Goal: Transaction & Acquisition: Purchase product/service

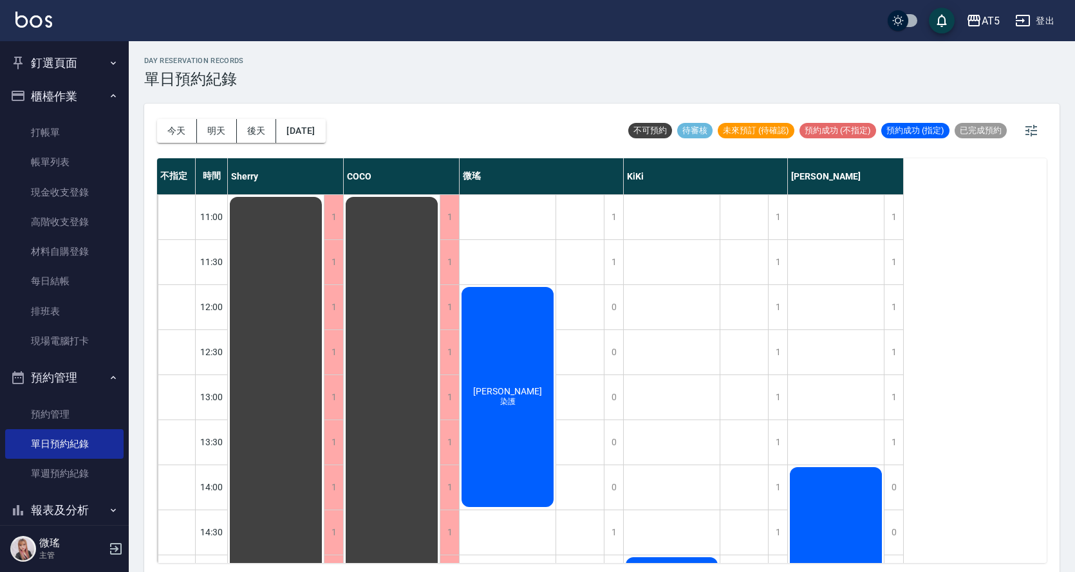
scroll to position [50, 0]
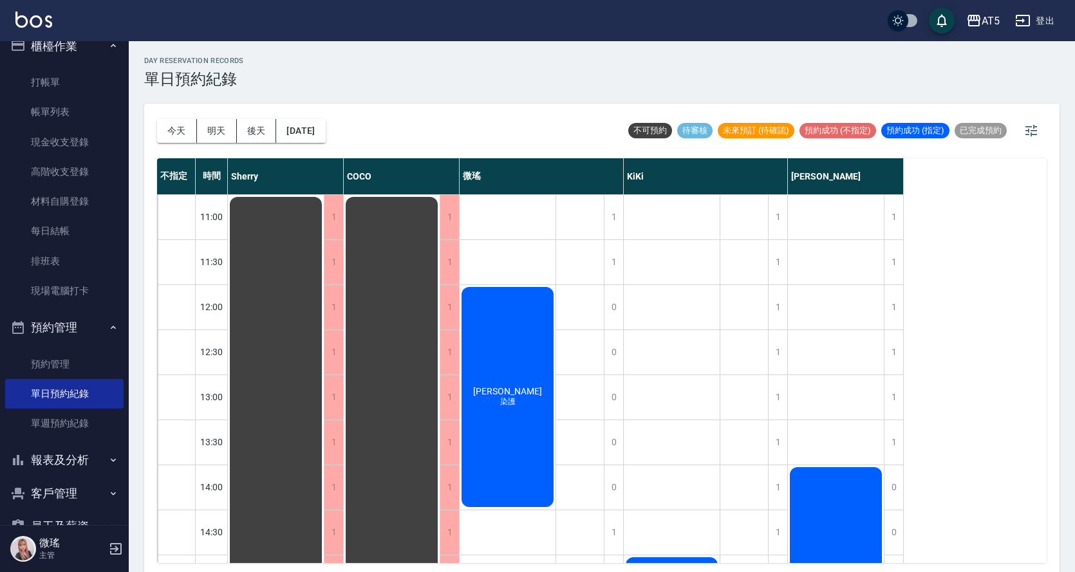
click at [445, 99] on div "day Reservation records 單日預約紀錄 [DATE] [DATE] [DATE] [DATE] 不可預約 待審核 未來預訂 (待確認) …" at bounding box center [602, 308] width 946 height 535
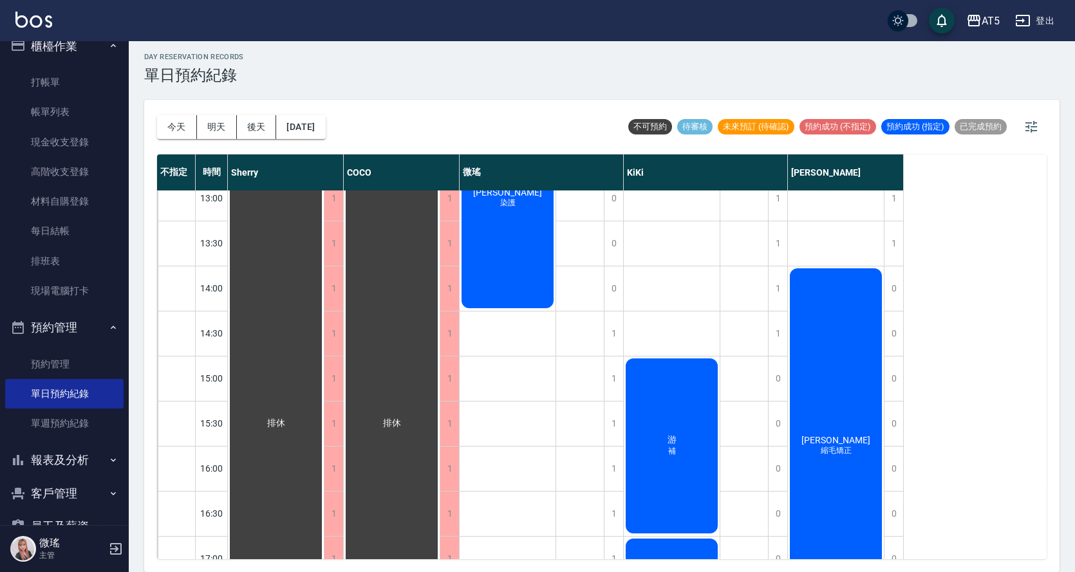
scroll to position [131, 0]
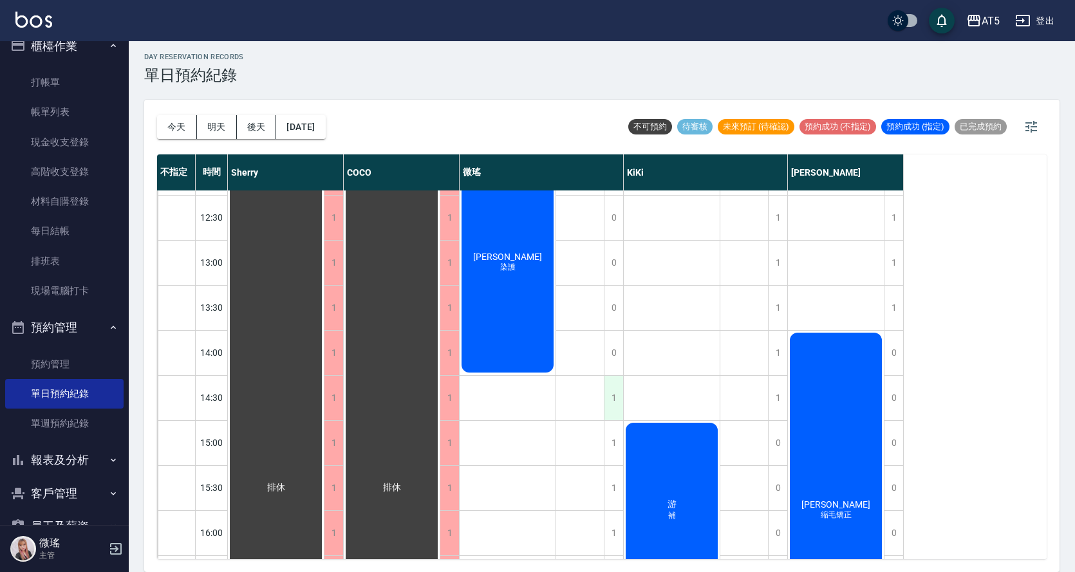
click at [614, 409] on div "1" at bounding box center [613, 398] width 19 height 44
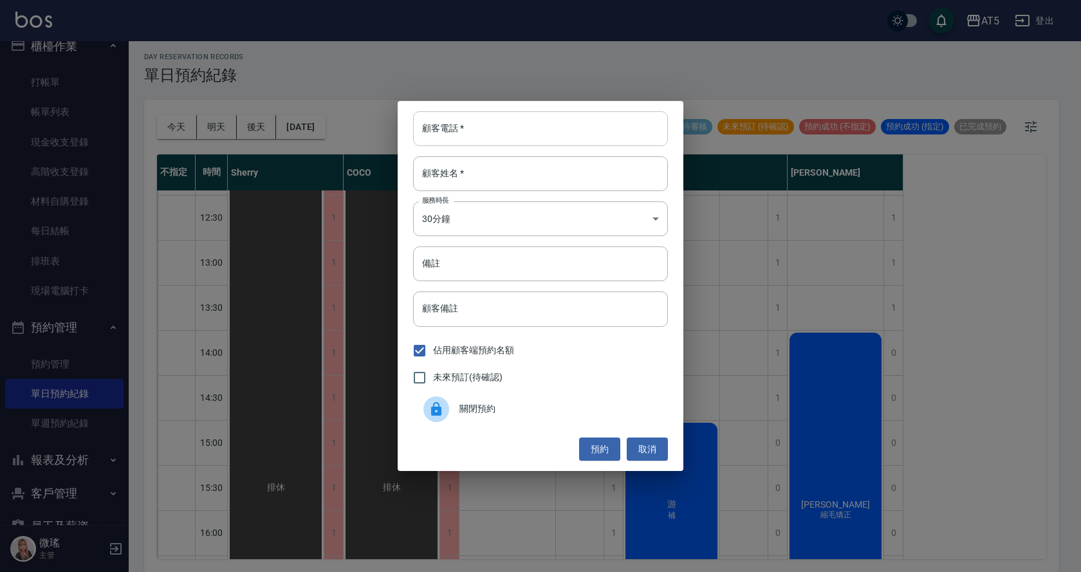
click at [483, 132] on input "顧客電話   *" at bounding box center [540, 128] width 255 height 35
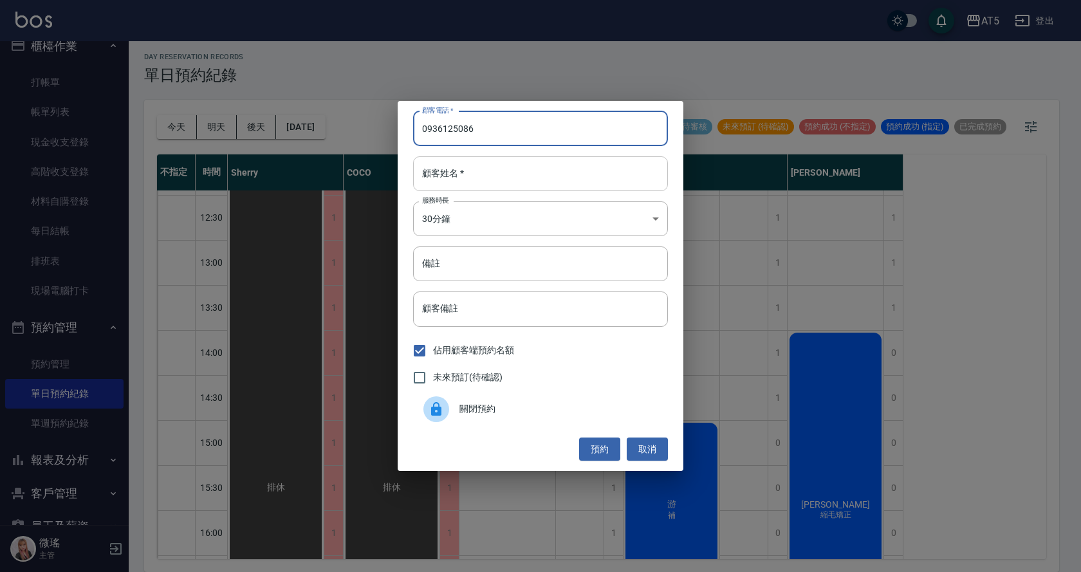
type input "0936125086"
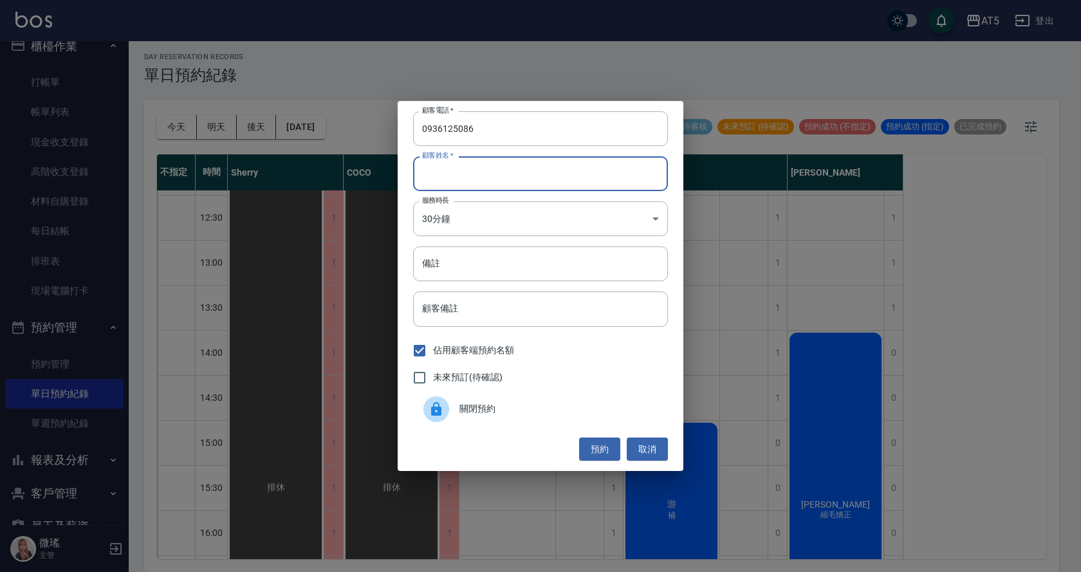
click at [477, 170] on input "顧客姓名   *" at bounding box center [540, 173] width 255 height 35
type input "a"
type input "球"
type input "邱"
click at [450, 216] on body "AT5 登出 釘選頁面 打帳單 店家日報表 設計師日報表 設計師業績月報表 櫃檯作業 打帳單 帳單列表 現金收支登錄 高階收支登錄 材料自購登錄 每日結帳 排…" at bounding box center [540, 284] width 1081 height 576
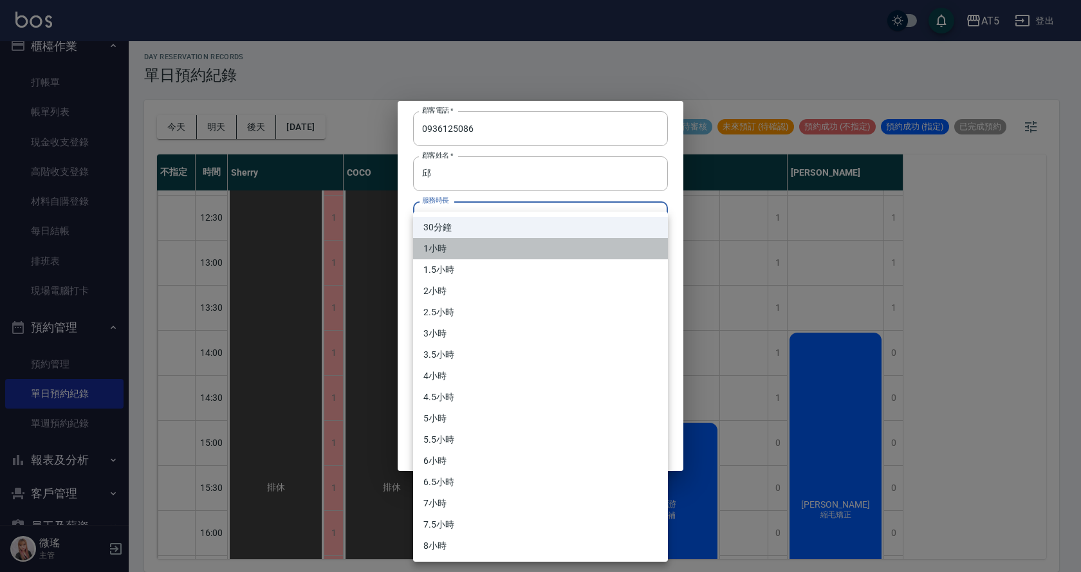
click at [464, 243] on li "1小時" at bounding box center [540, 248] width 255 height 21
type input "2"
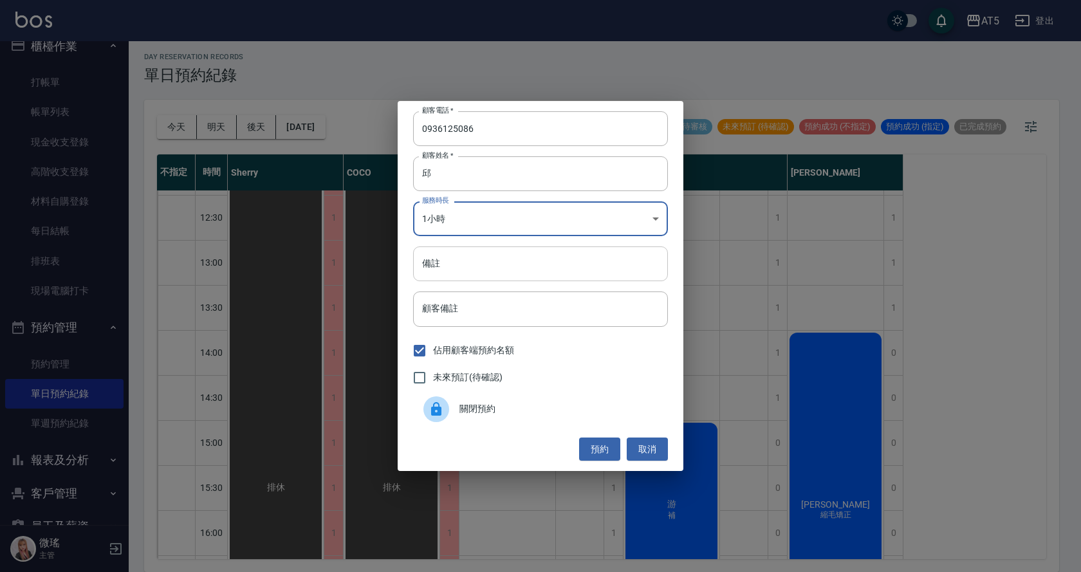
click at [451, 279] on input "備註" at bounding box center [540, 263] width 255 height 35
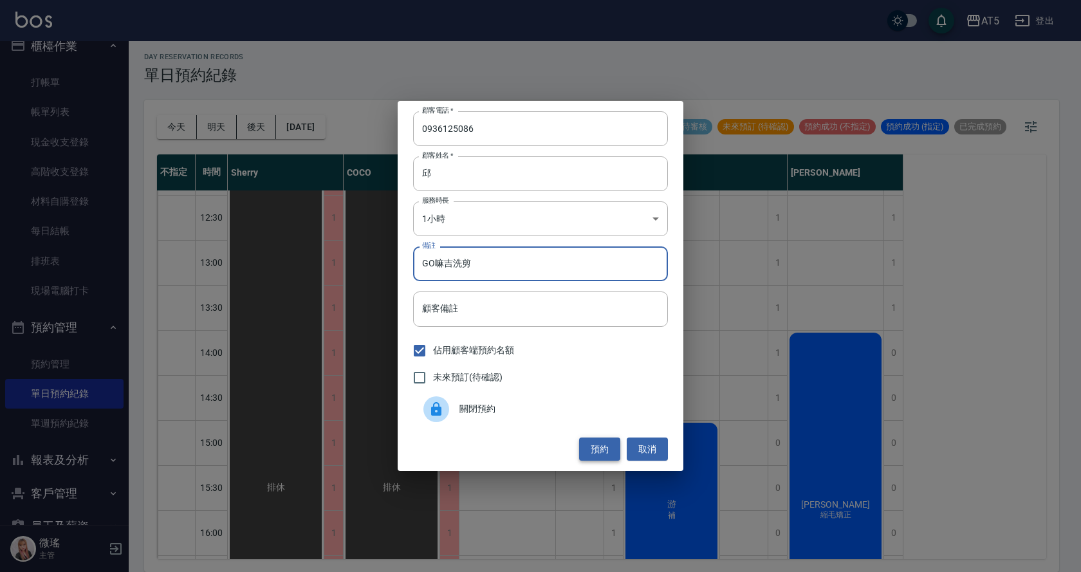
type input "GO嘛吉洗剪"
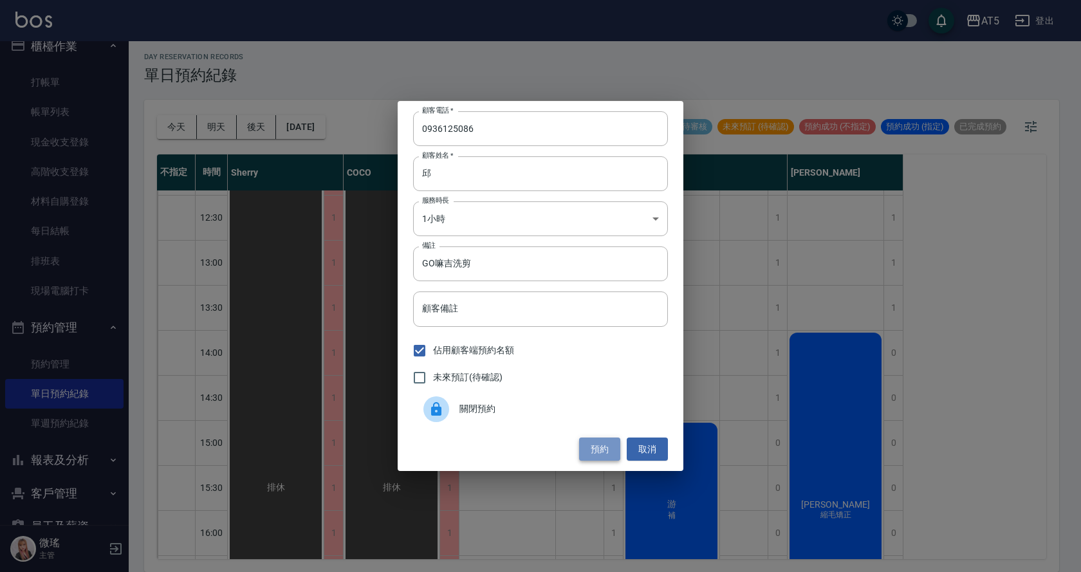
click at [603, 452] on button "預約" at bounding box center [599, 450] width 41 height 24
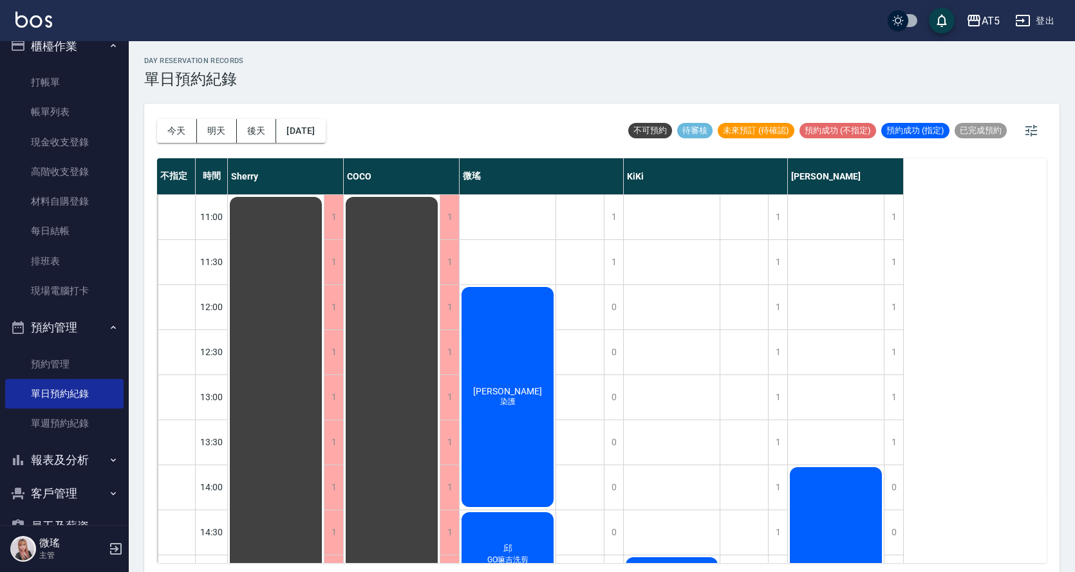
scroll to position [0, 0]
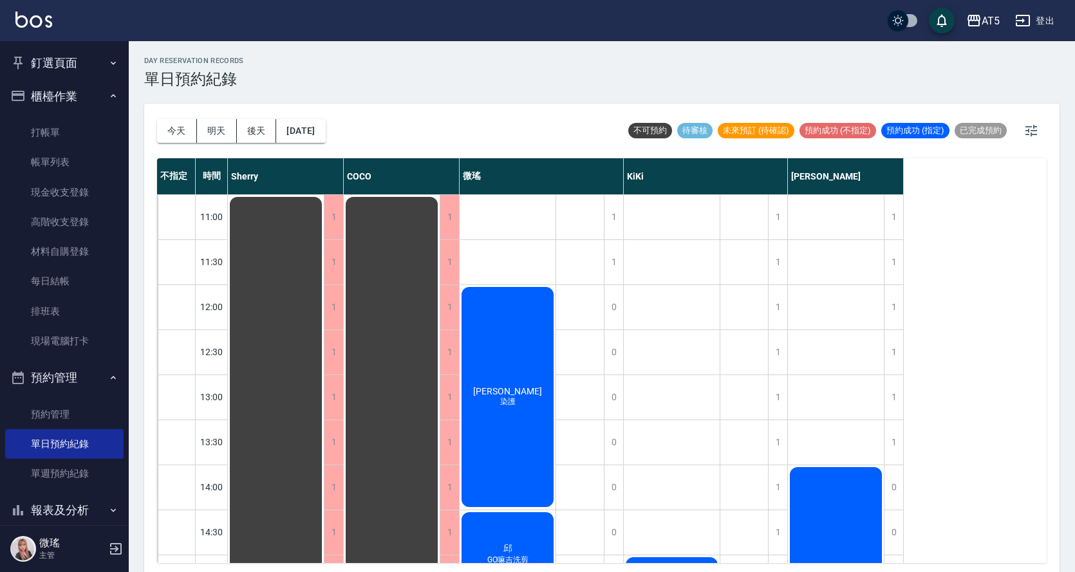
click at [509, 401] on span "染護" at bounding box center [507, 401] width 21 height 11
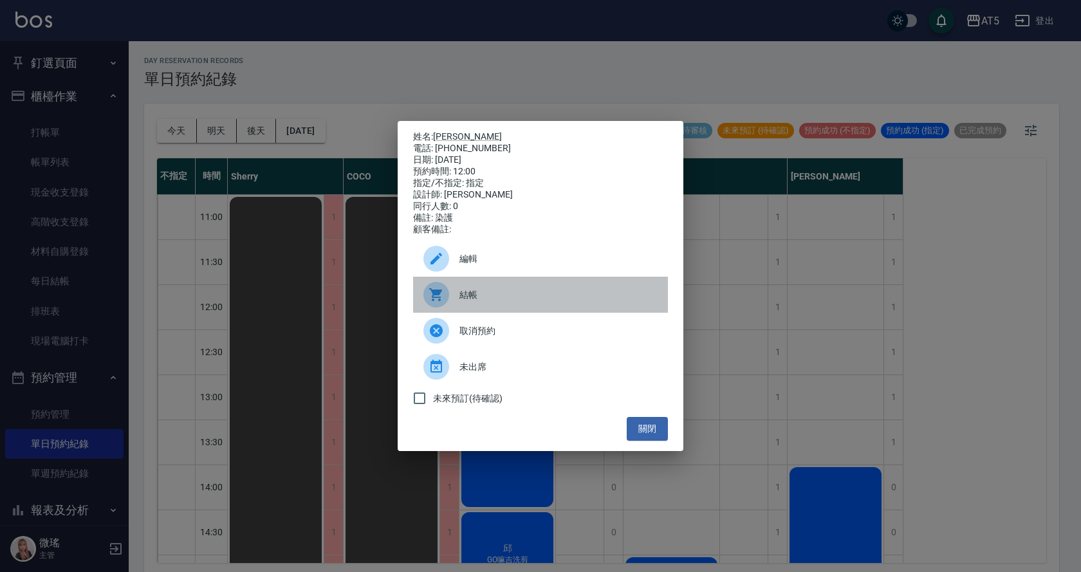
click at [481, 299] on span "結帳" at bounding box center [558, 295] width 198 height 14
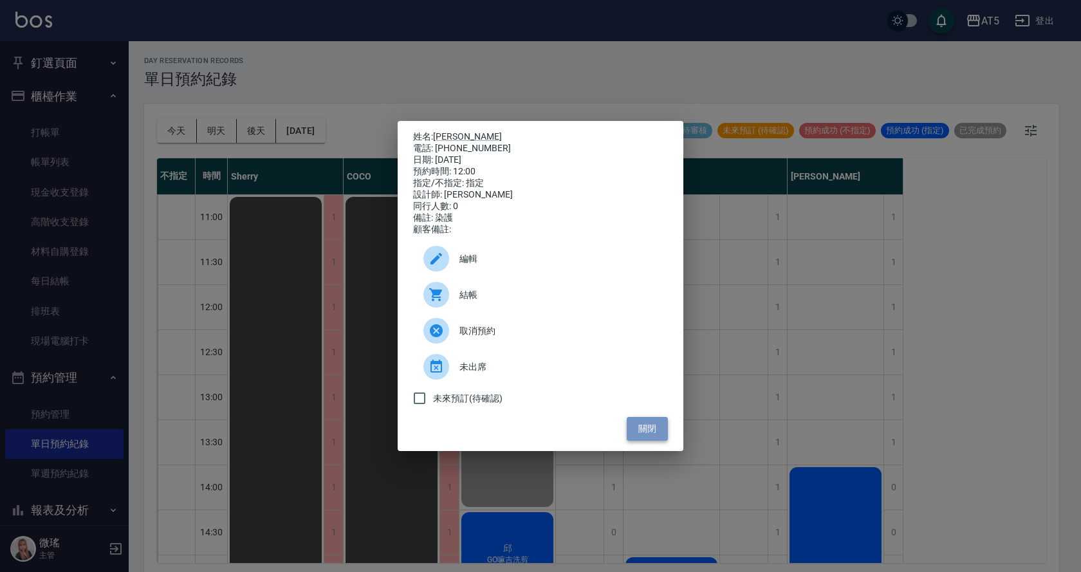
click at [651, 434] on button "關閉" at bounding box center [647, 429] width 41 height 24
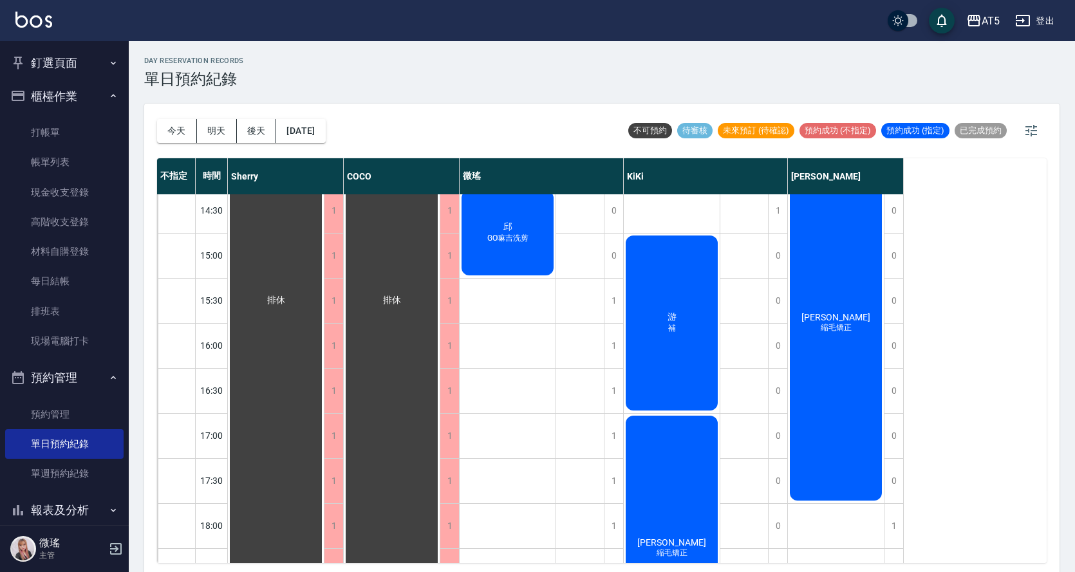
scroll to position [257, 0]
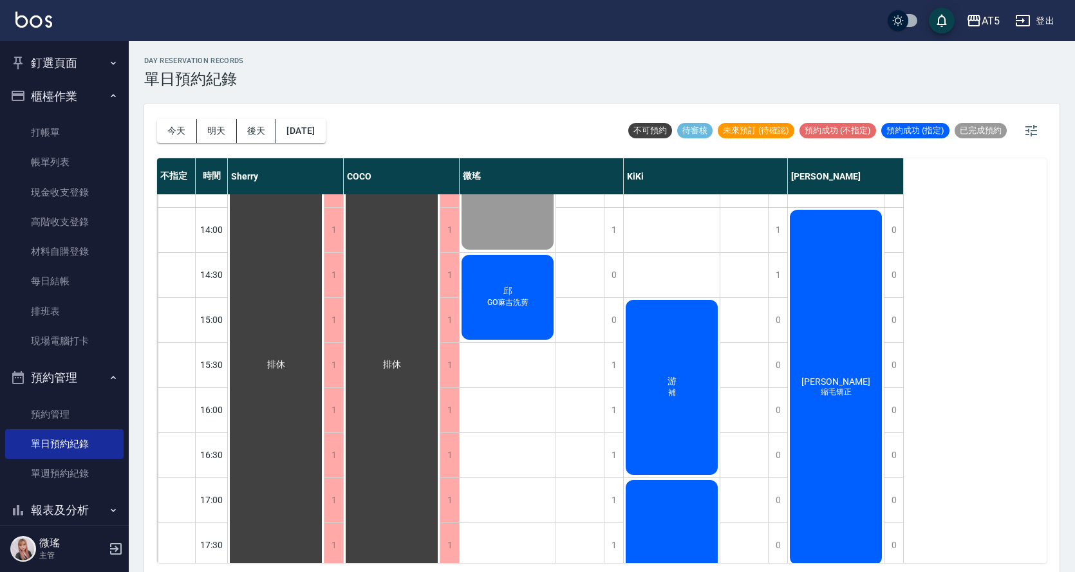
click at [1046, 128] on div "今天 明天 後天 2025/09/25 不可預約 待審核 未來預訂 (待確認) 預約成功 (不指定) 預約成功 (指定) 已完成預約 不指定 時間 Sherr…" at bounding box center [601, 340] width 915 height 472
click at [1031, 135] on icon "button" at bounding box center [1031, 131] width 12 height 12
click at [944, 91] on div "day Reservation records 單日預約紀錄 今天 明天 後天 2025/09/25 不可預約 待審核 未來預訂 (待確認) 預約成功 (不指…" at bounding box center [602, 308] width 946 height 535
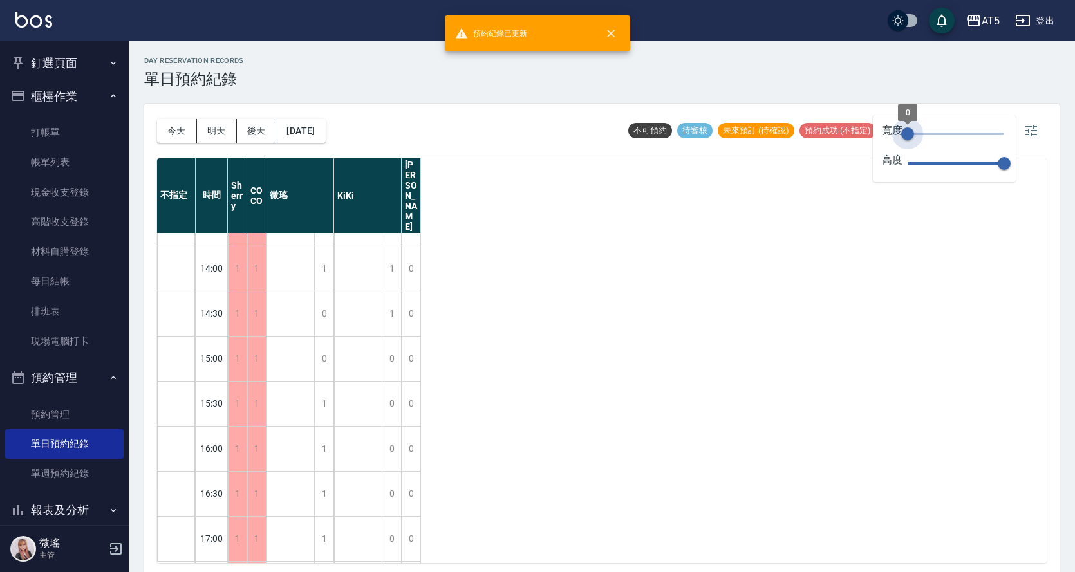
drag, startPoint x: 994, startPoint y: 137, endPoint x: 856, endPoint y: 151, distance: 139.0
click at [856, 151] on body "預約紀錄已更新 AT5 登出 釘選頁面 打帳單 店家日報表 設計師日報表 設計師業績月報表 櫃檯作業 打帳單 帳單列表 現金收支登錄 高階收支登錄 材料自購登…" at bounding box center [537, 288] width 1075 height 576
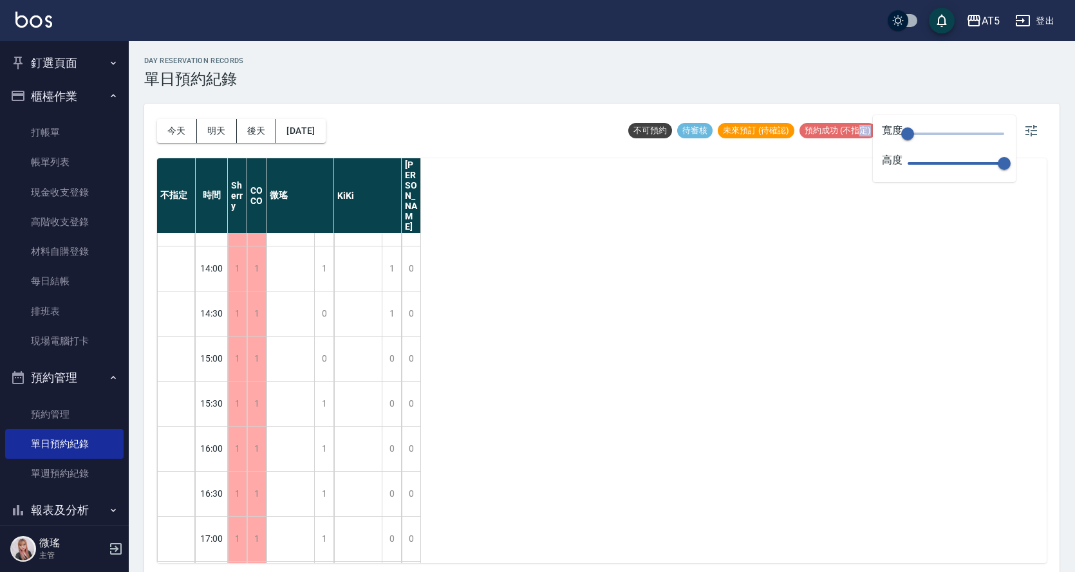
drag, startPoint x: 856, startPoint y: 151, endPoint x: 1080, endPoint y: 135, distance: 225.1
click at [1074, 135] on html "AT5 登出 釘選頁面 打帳單 店家日報表 設計師日報表 設計師業績月報表 櫃檯作業 打帳單 帳單列表 現金收支登錄 高階收支登錄 材料自購登錄 每日結帳 排…" at bounding box center [537, 288] width 1075 height 576
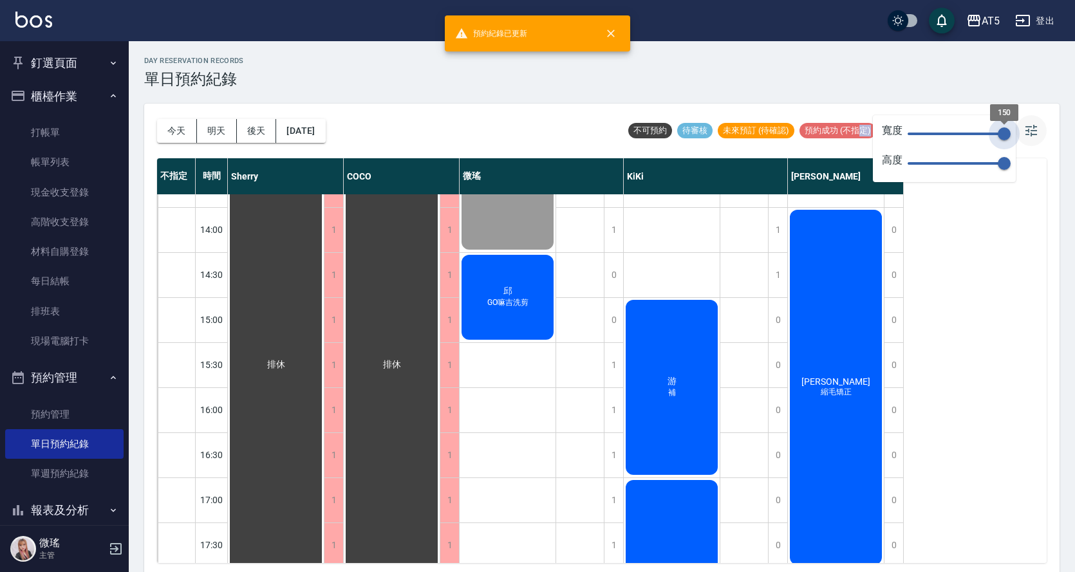
type input "150"
drag, startPoint x: 910, startPoint y: 131, endPoint x: 1058, endPoint y: 116, distance: 149.4
click at [1055, 116] on body "預約紀錄已更新 AT5 登出 釘選頁面 打帳單 店家日報表 設計師日報表 設計師業績月報表 櫃檯作業 打帳單 帳單列表 現金收支登錄 高階收支登錄 材料自購登…" at bounding box center [537, 288] width 1075 height 576
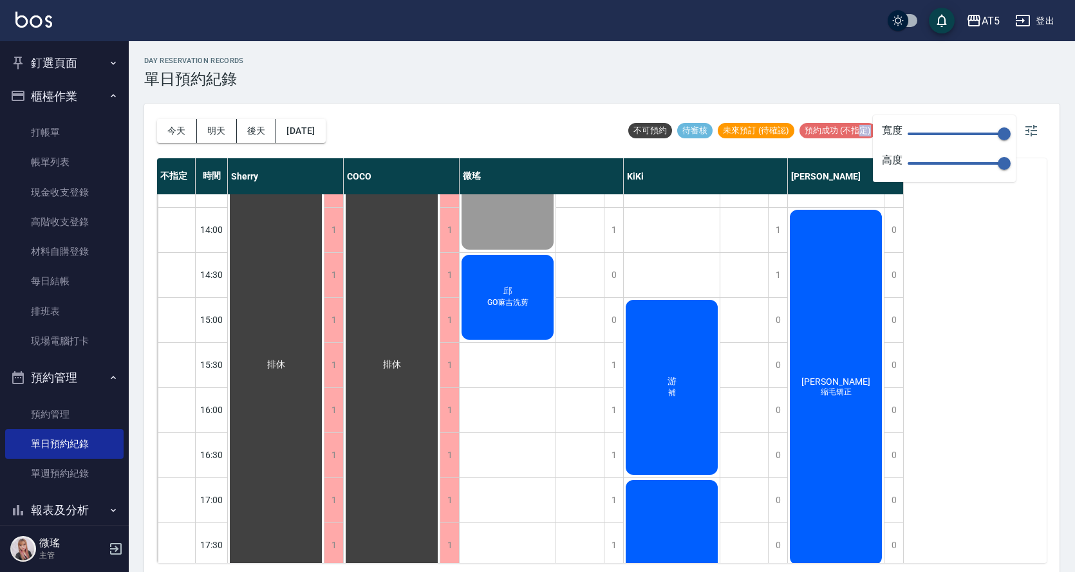
drag, startPoint x: 1058, startPoint y: 116, endPoint x: 1066, endPoint y: 120, distance: 8.9
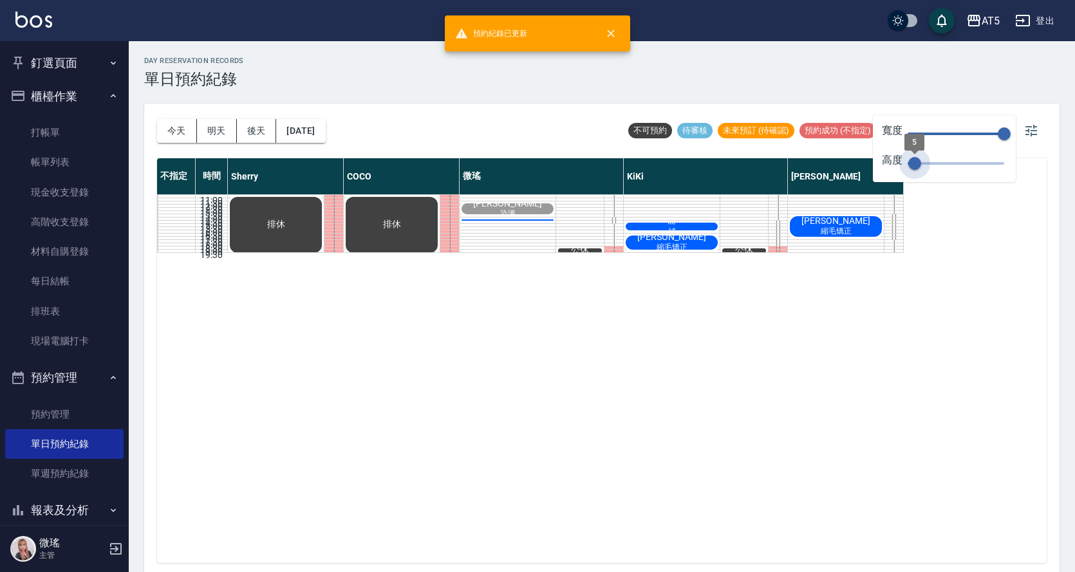
scroll to position [0, 0]
type input "70"
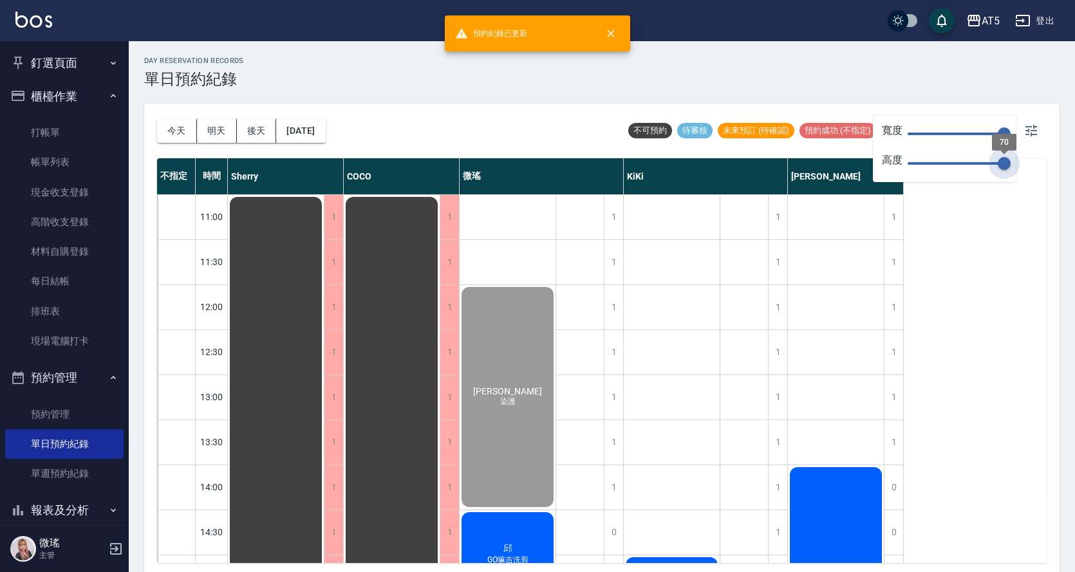
drag, startPoint x: 1006, startPoint y: 163, endPoint x: 1080, endPoint y: 161, distance: 74.7
click at [1074, 160] on html "預約紀錄已更新 AT5 登出 釘選頁面 打帳單 店家日報表 設計師日報表 設計師業績月報表 櫃檯作業 打帳單 帳單列表 現金收支登錄 高階收支登錄 材料自購登…" at bounding box center [537, 288] width 1075 height 576
click at [911, 75] on div "day Reservation records 單日預約紀錄" at bounding box center [601, 73] width 915 height 32
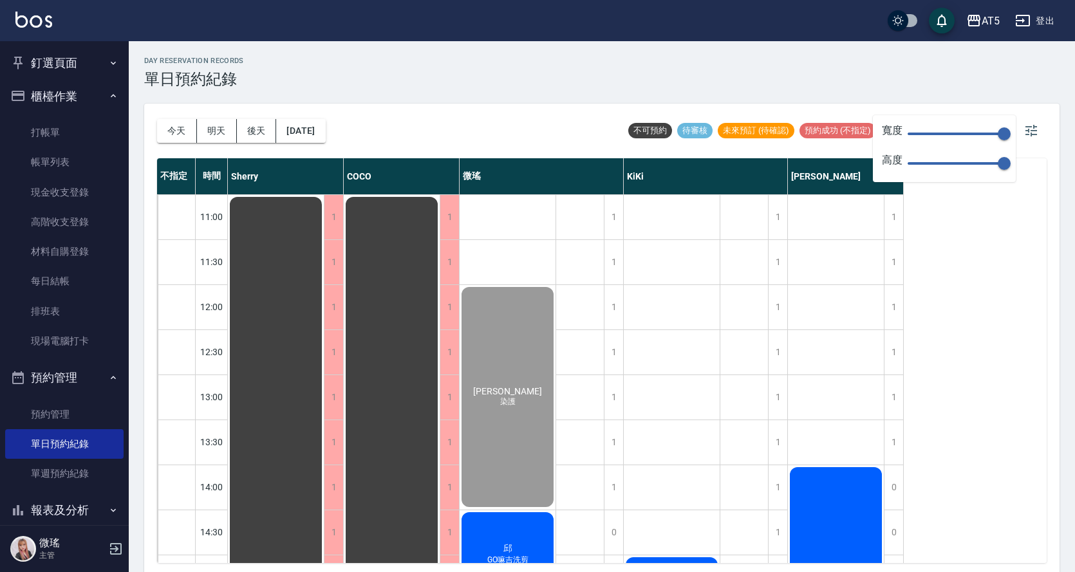
click at [883, 86] on div "day Reservation records 單日預約紀錄" at bounding box center [601, 73] width 915 height 32
click at [1037, 133] on icon "button" at bounding box center [1030, 130] width 15 height 15
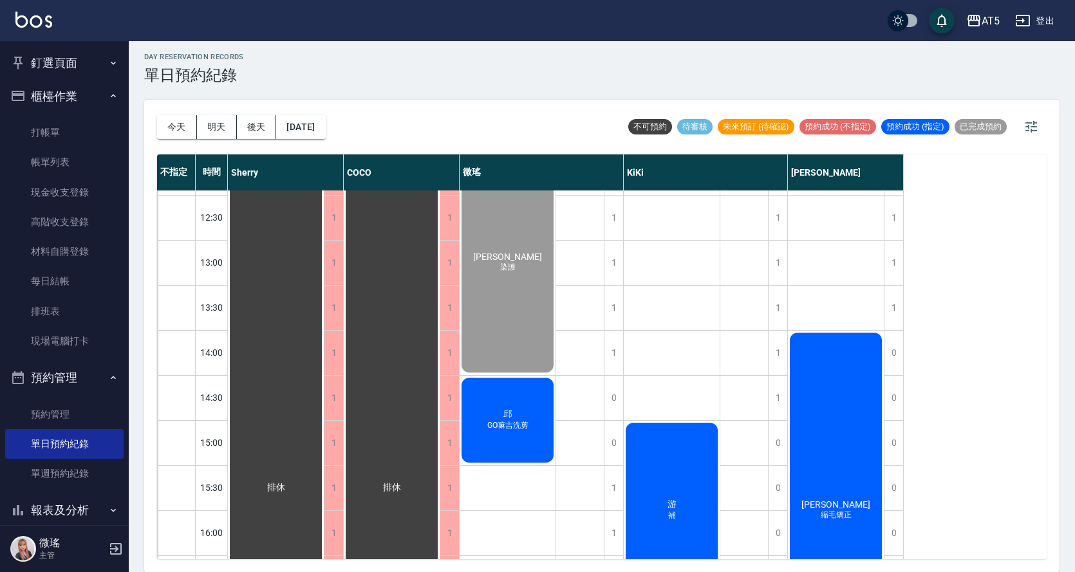
scroll to position [195, 0]
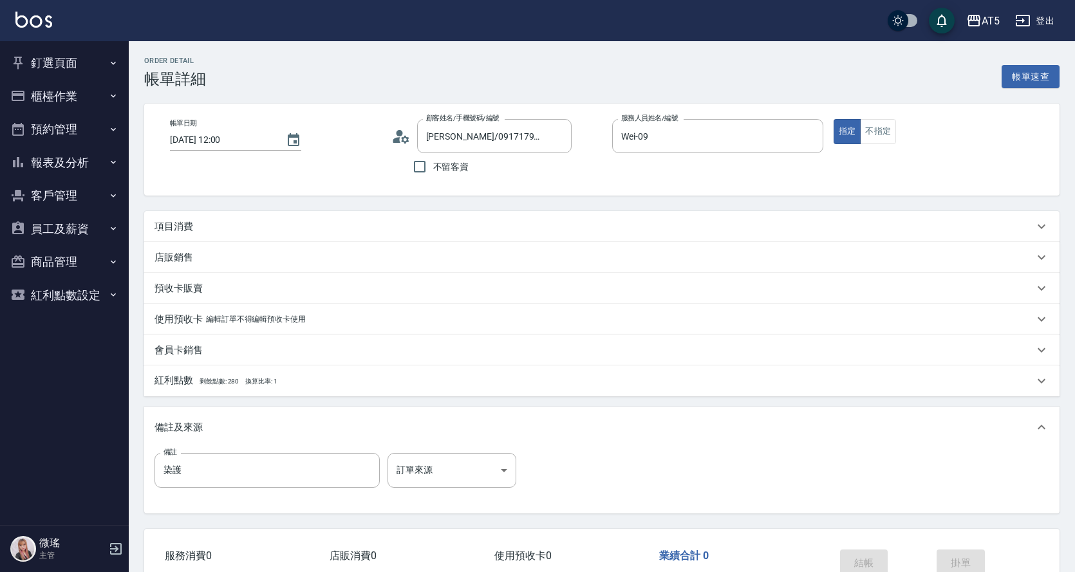
drag, startPoint x: 150, startPoint y: 228, endPoint x: 172, endPoint y: 230, distance: 22.6
click at [155, 227] on div "項目消費" at bounding box center [601, 226] width 915 height 31
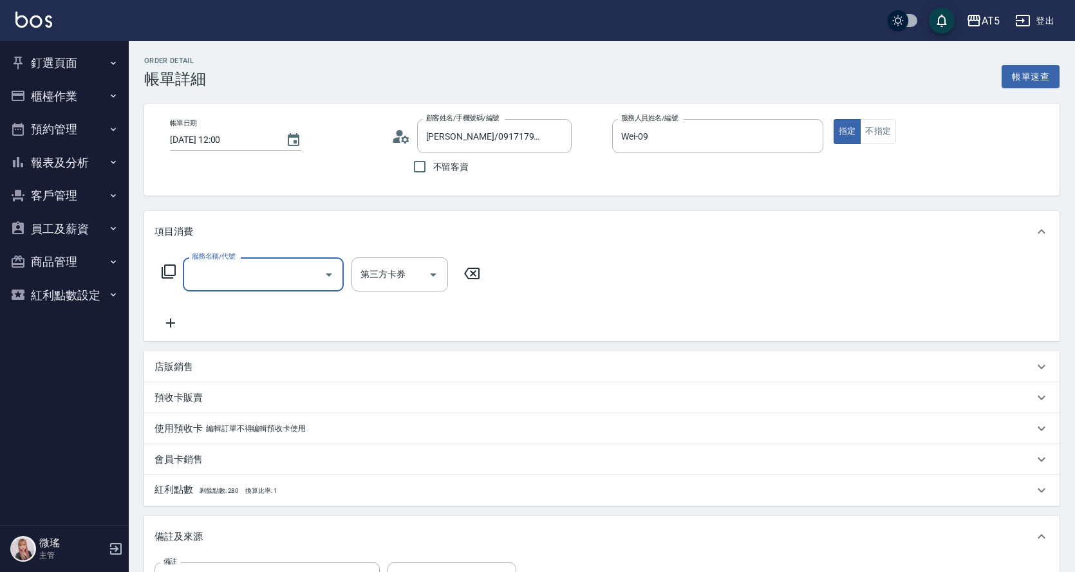
click at [227, 273] on input "服務名稱/代號" at bounding box center [254, 274] width 130 height 23
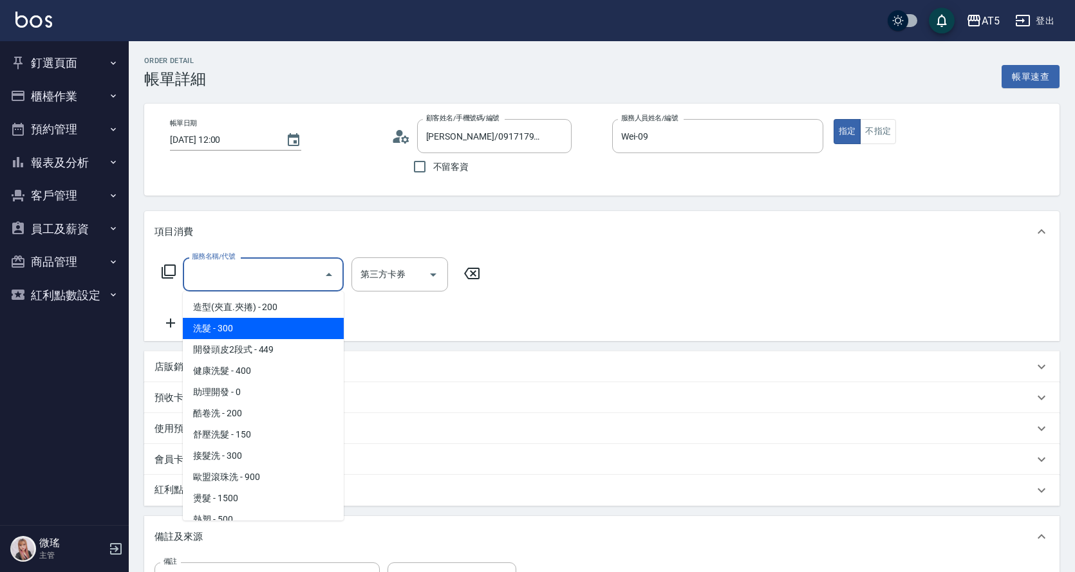
click at [234, 326] on span "洗髮 - 300" at bounding box center [263, 328] width 161 height 21
type input "洗髮(201)"
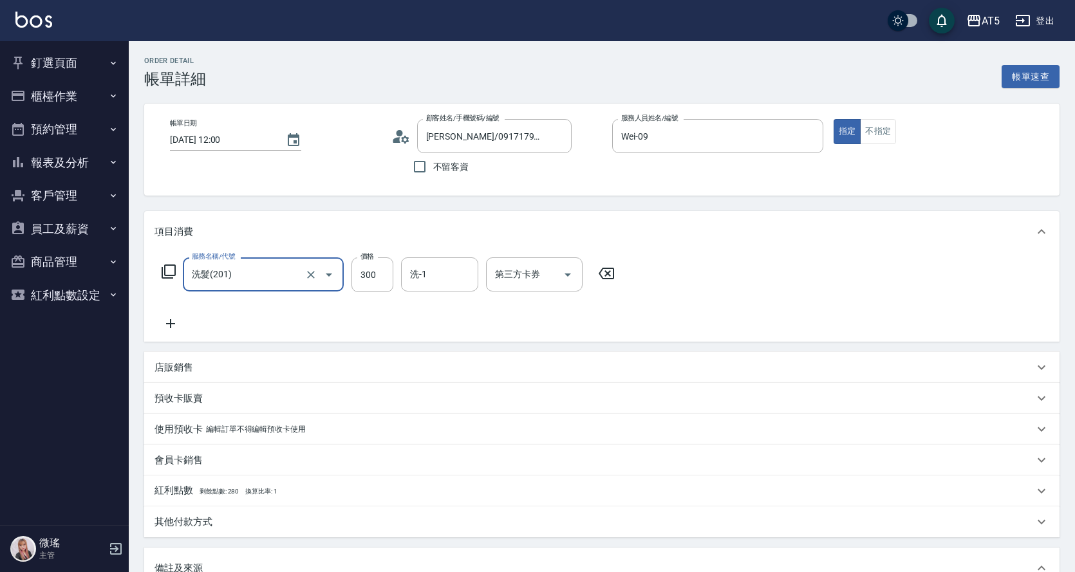
click at [169, 322] on icon at bounding box center [170, 323] width 32 height 15
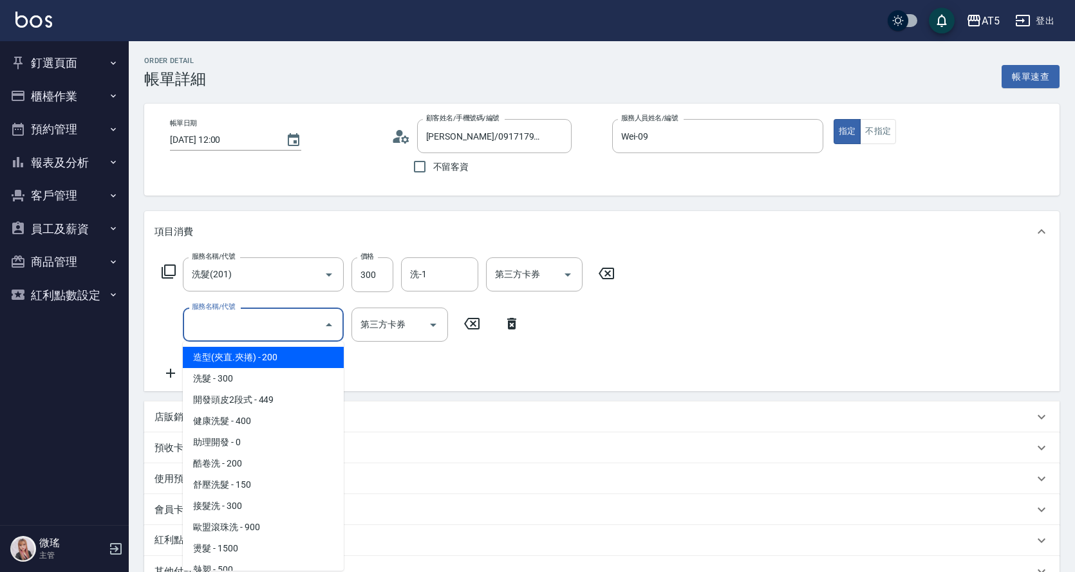
click at [225, 326] on input "服務名稱/代號" at bounding box center [254, 324] width 130 height 23
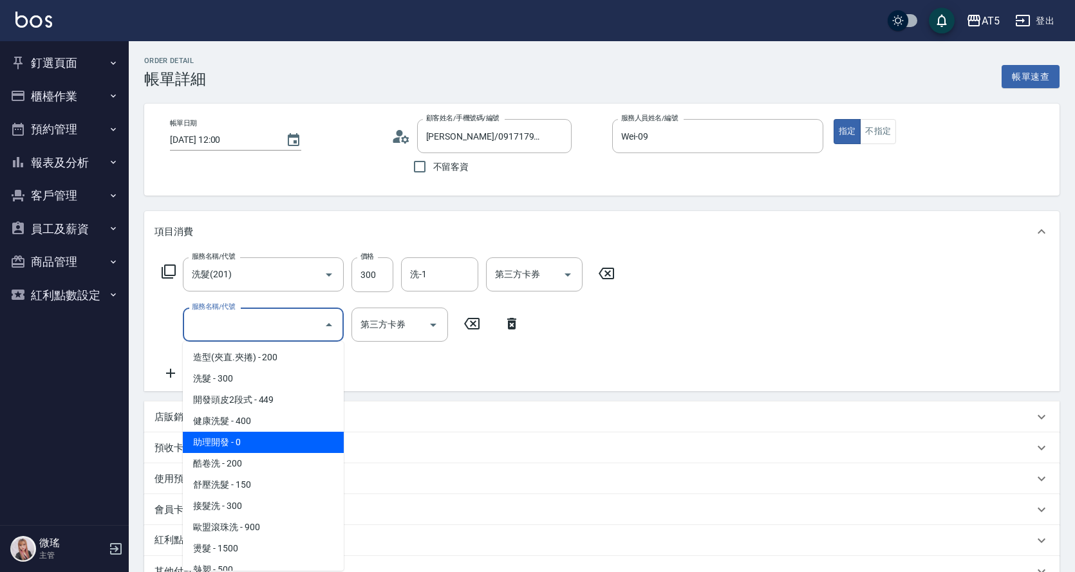
scroll to position [193, 0]
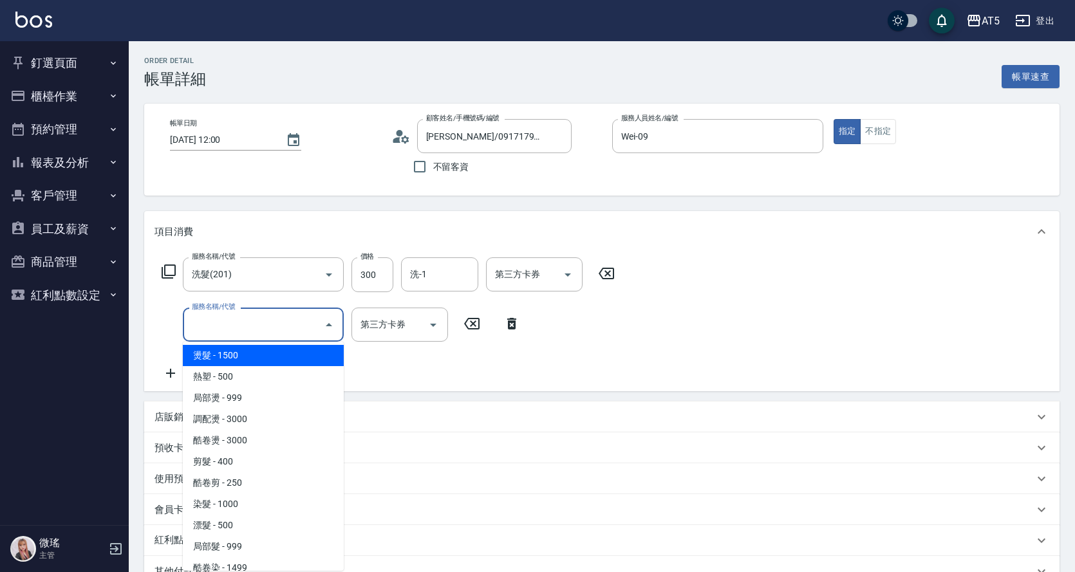
click at [258, 355] on span "燙髮 - 1500" at bounding box center [263, 355] width 161 height 21
type input "180"
type input "燙髮(301)"
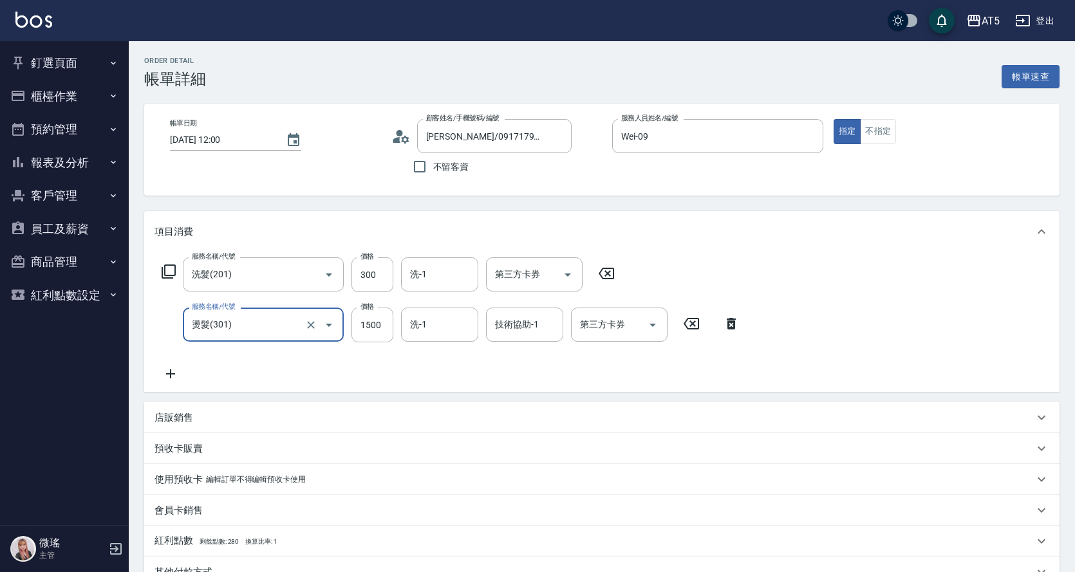
click at [166, 376] on icon at bounding box center [170, 373] width 32 height 15
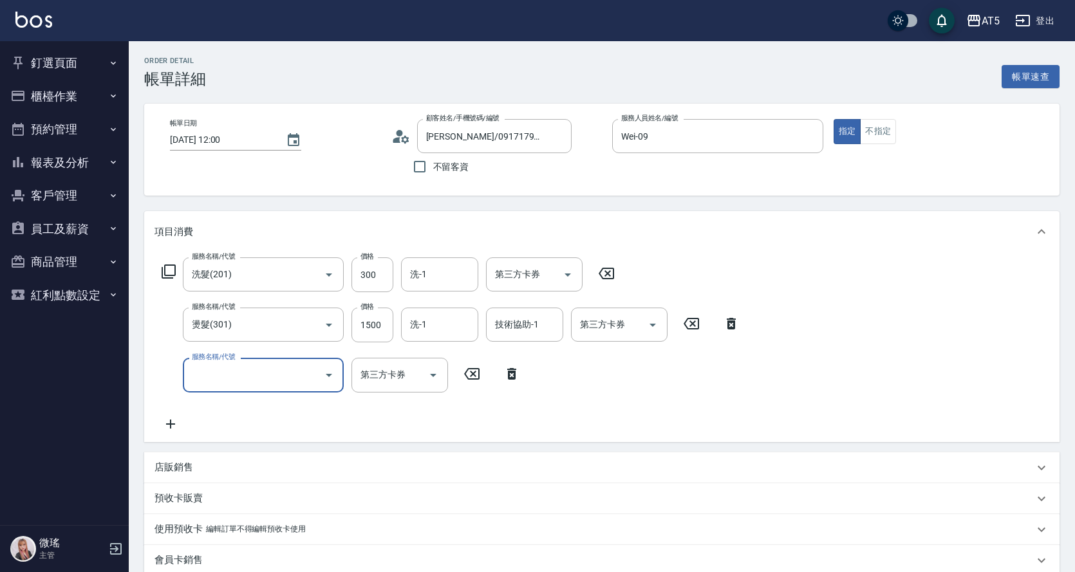
click at [230, 376] on input "服務名稱/代號" at bounding box center [254, 375] width 130 height 23
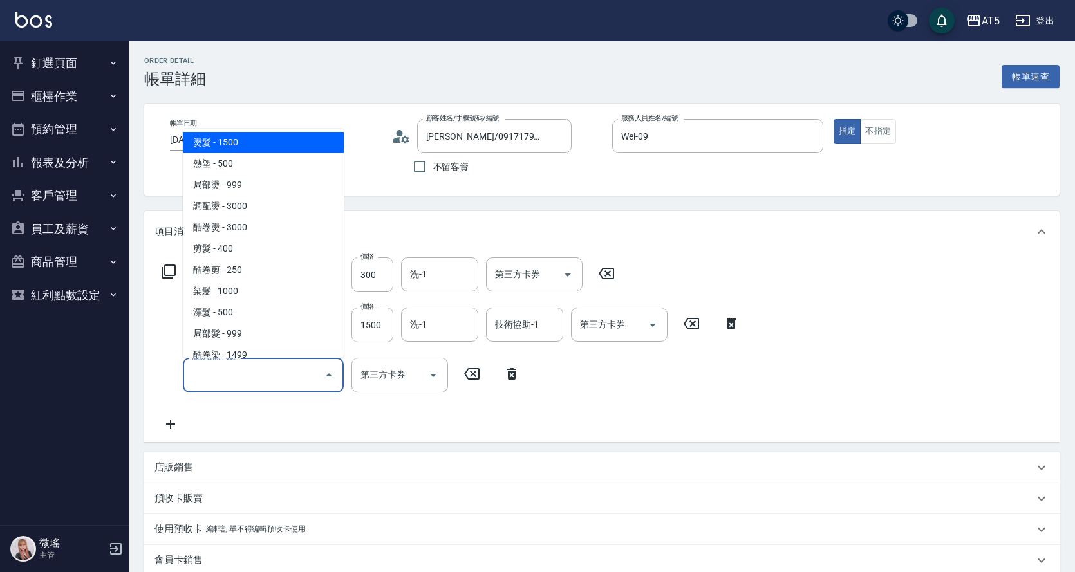
scroll to position [322, 0]
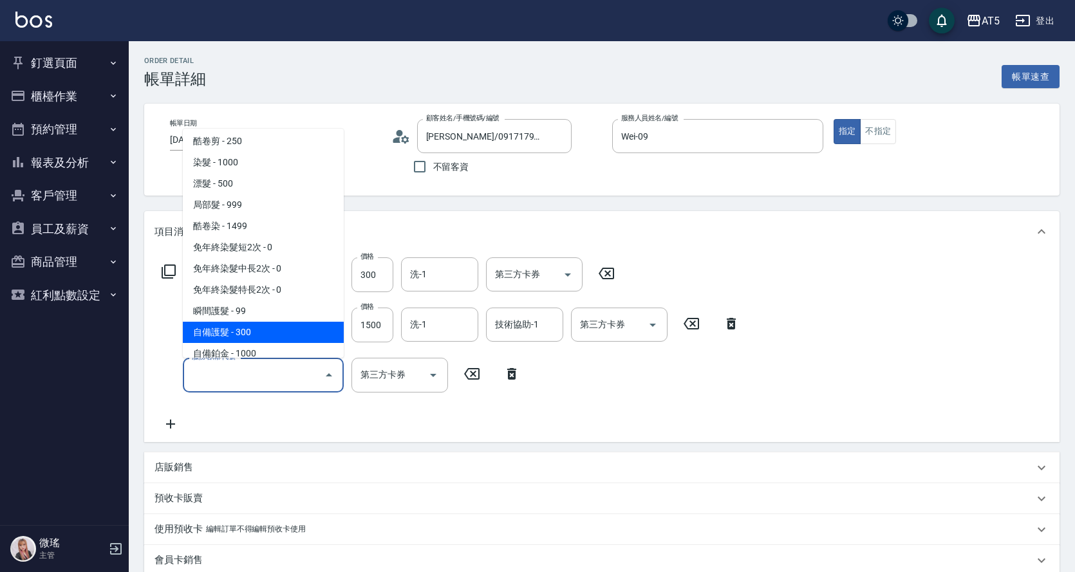
click at [245, 324] on span "自備護髮 - 300" at bounding box center [263, 332] width 161 height 21
type input "210"
type input "自備護髮(601)"
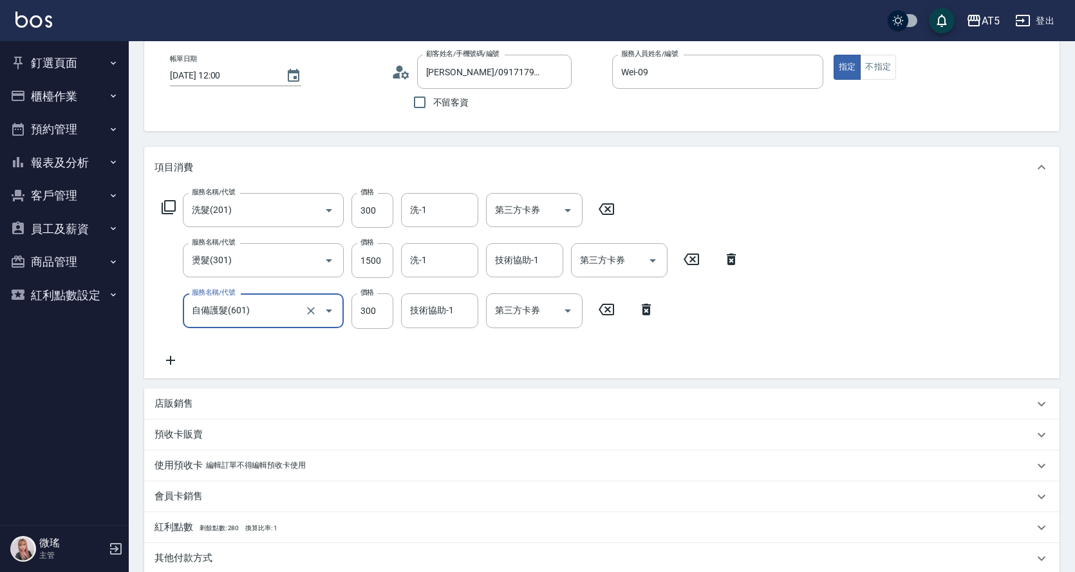
scroll to position [193, 0]
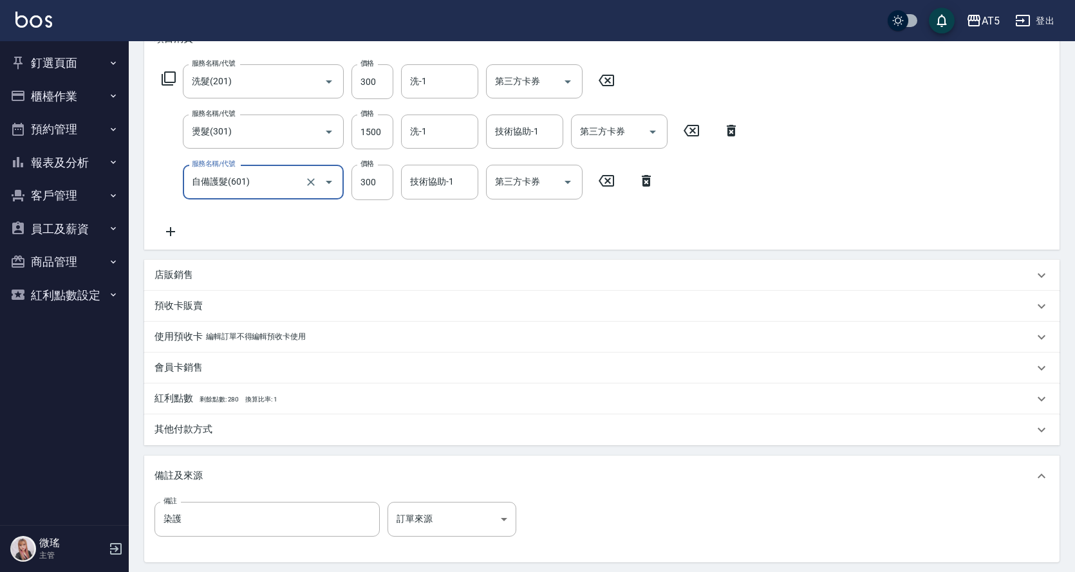
drag, startPoint x: 245, startPoint y: 174, endPoint x: 257, endPoint y: 189, distance: 18.8
click at [247, 175] on input "自備護髮(601)" at bounding box center [245, 182] width 113 height 23
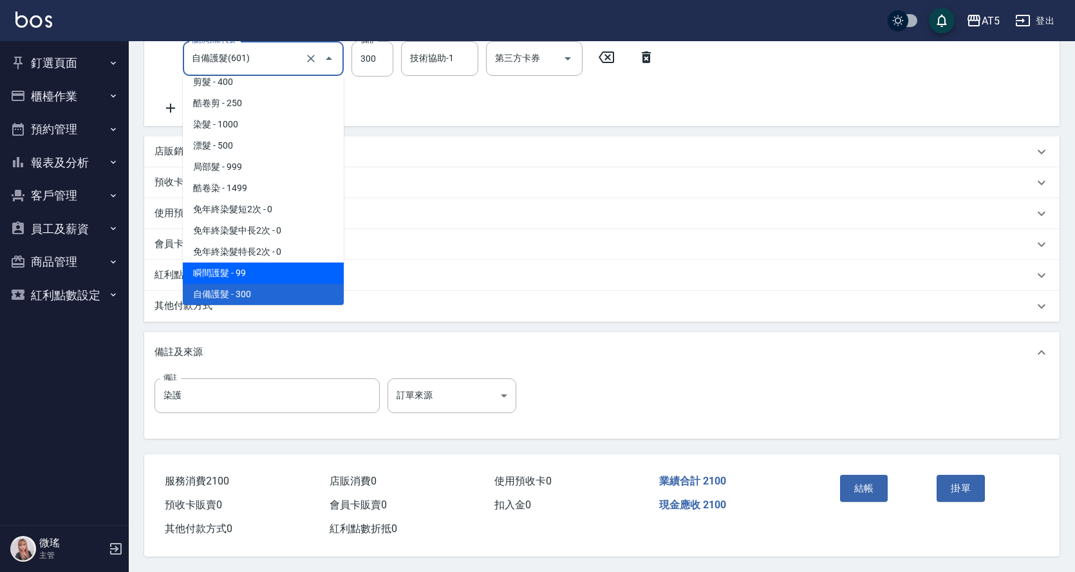
scroll to position [371, 0]
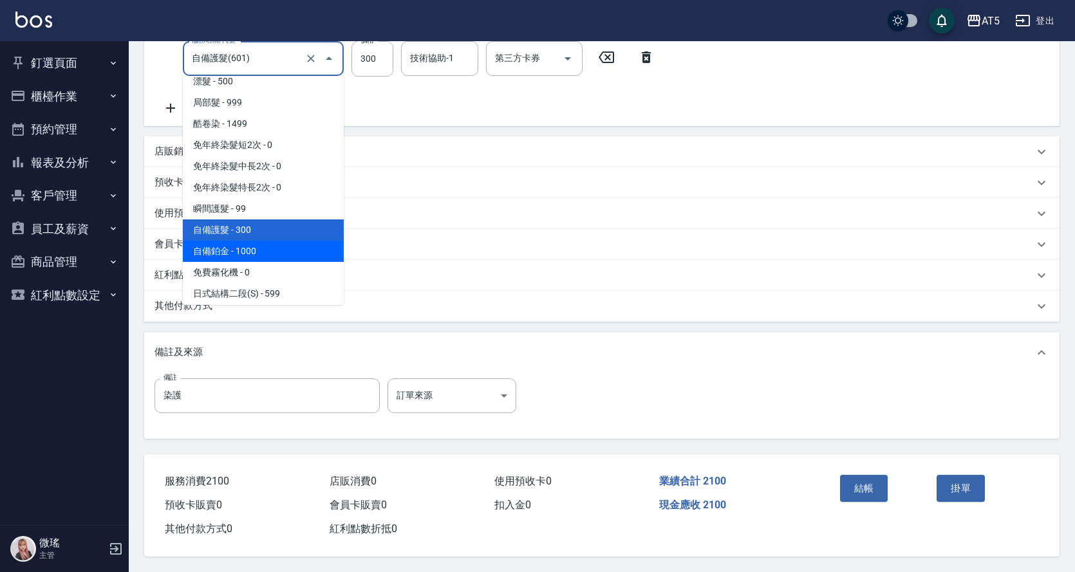
click at [241, 243] on span "自備鉑金 - 1000" at bounding box center [263, 251] width 161 height 21
type input "280"
type input "自備鉑金(602)"
type input "1000"
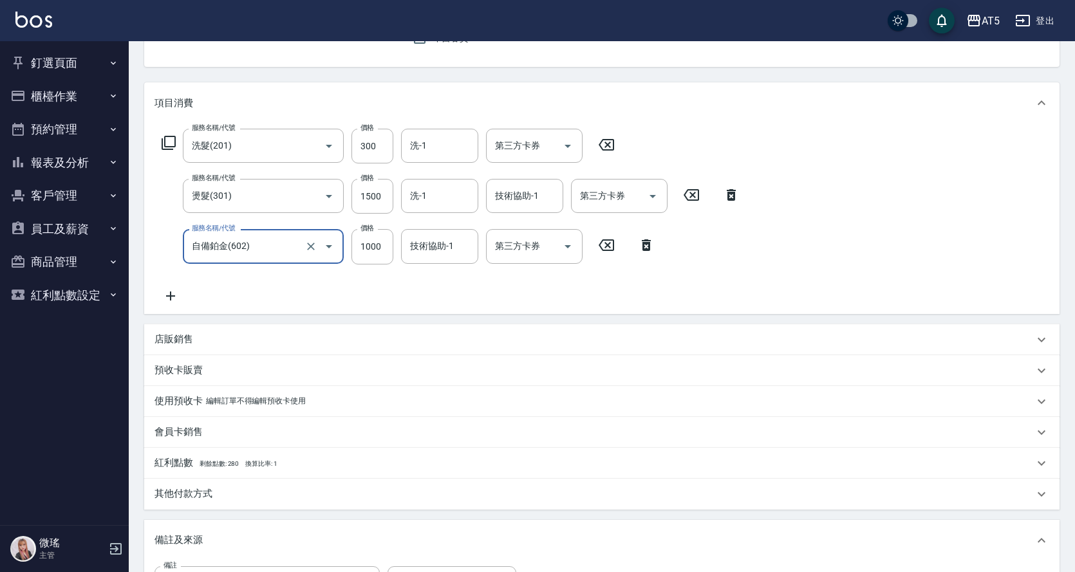
scroll to position [322, 0]
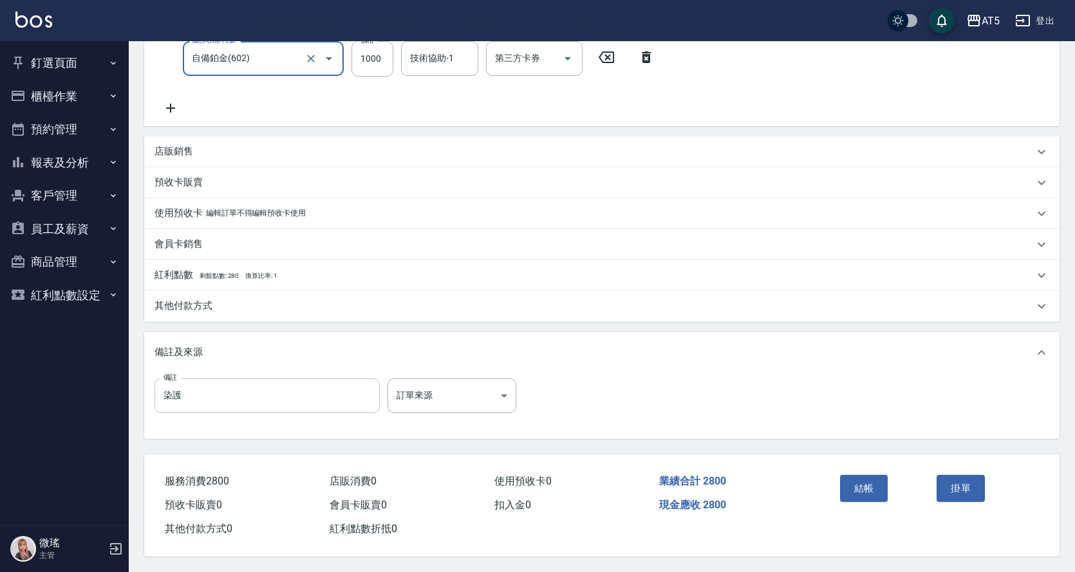
click at [220, 397] on input "染護" at bounding box center [266, 395] width 225 height 35
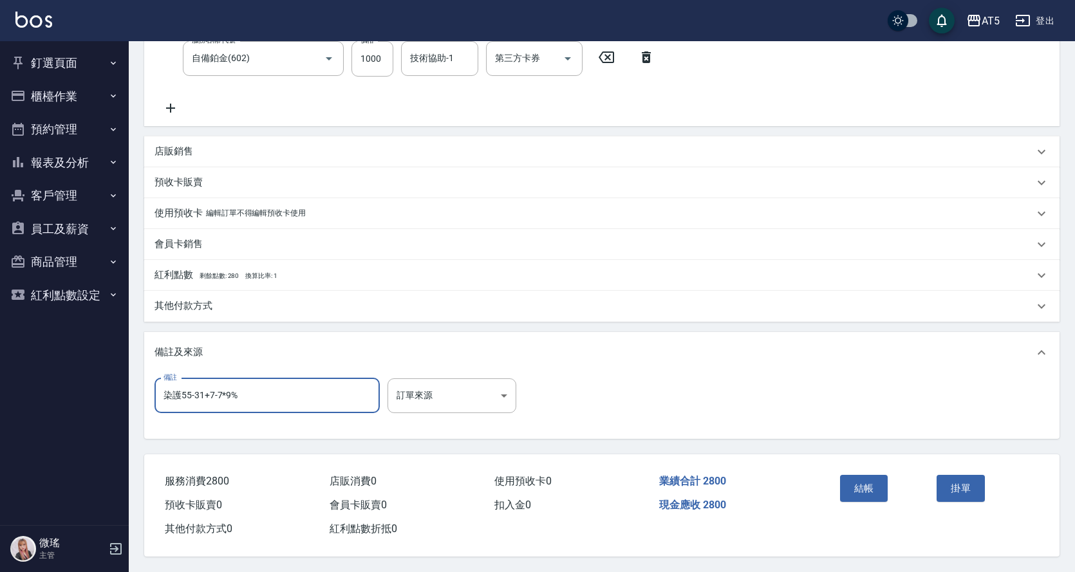
drag, startPoint x: 217, startPoint y: 391, endPoint x: 227, endPoint y: 387, distance: 11.0
click at [223, 389] on input "染護55-31+7-7*9%" at bounding box center [266, 395] width 225 height 35
click at [226, 387] on input "染護55-31+7-7*9%" at bounding box center [266, 395] width 225 height 35
type input "染護55-31+7-76G+8-3*9%"
click at [871, 483] on button "結帳" at bounding box center [864, 488] width 48 height 27
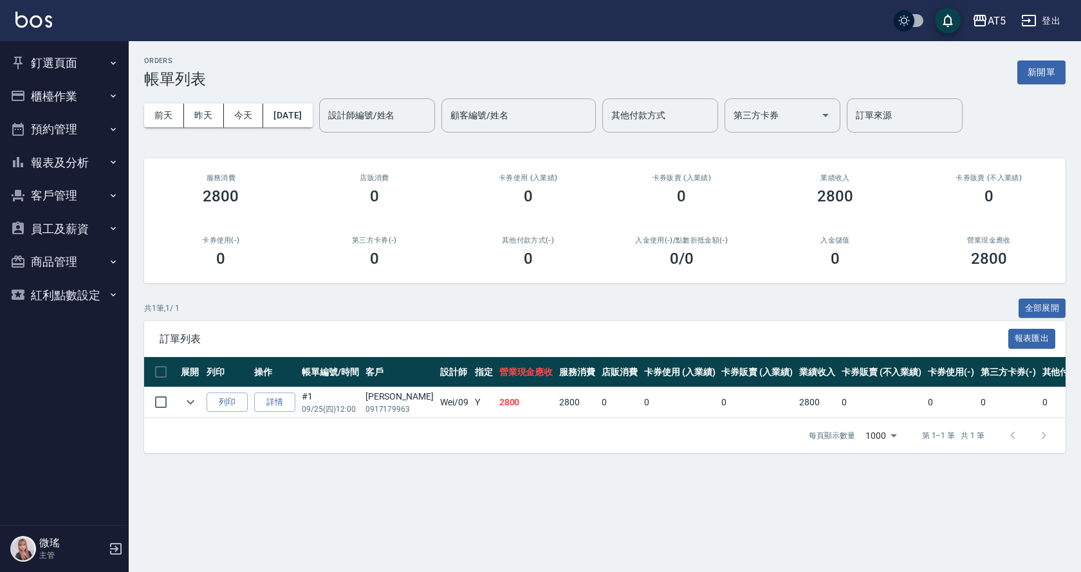
click at [62, 188] on button "客戶管理" at bounding box center [64, 195] width 118 height 33
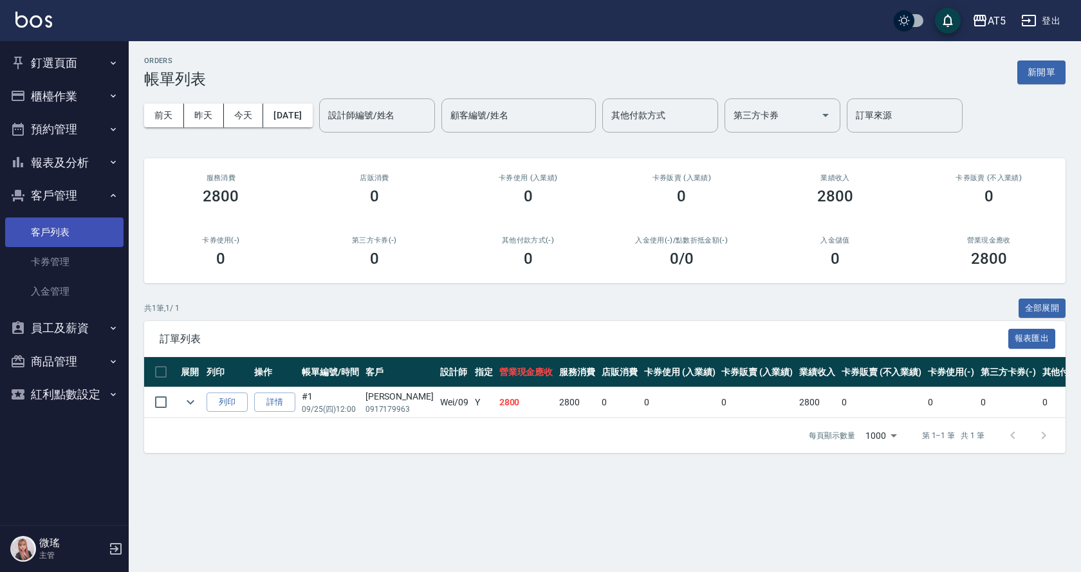
click at [73, 238] on link "客戶列表" at bounding box center [64, 232] width 118 height 30
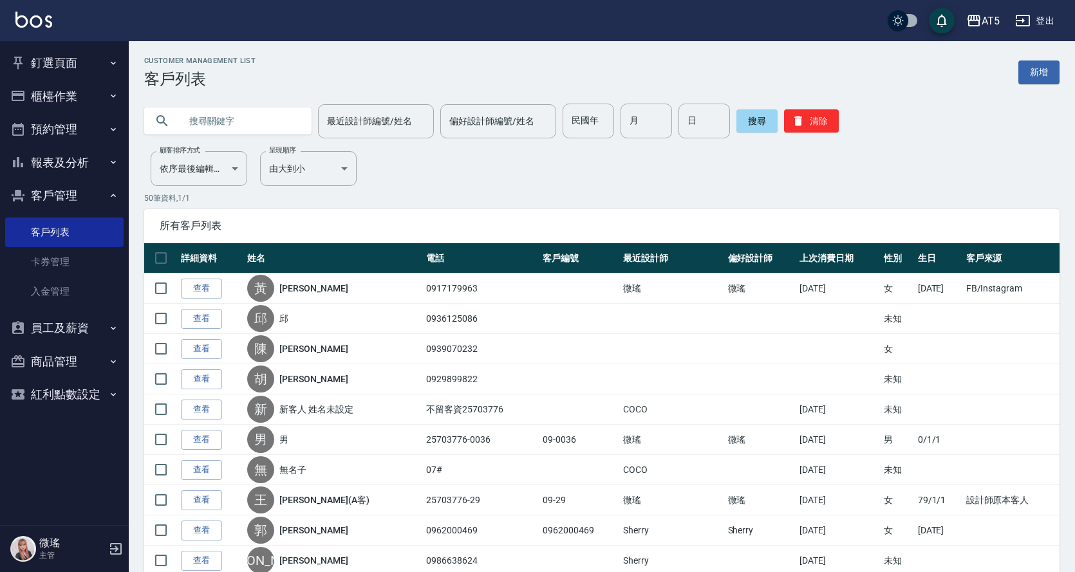
click at [205, 287] on link "查看" at bounding box center [201, 289] width 41 height 20
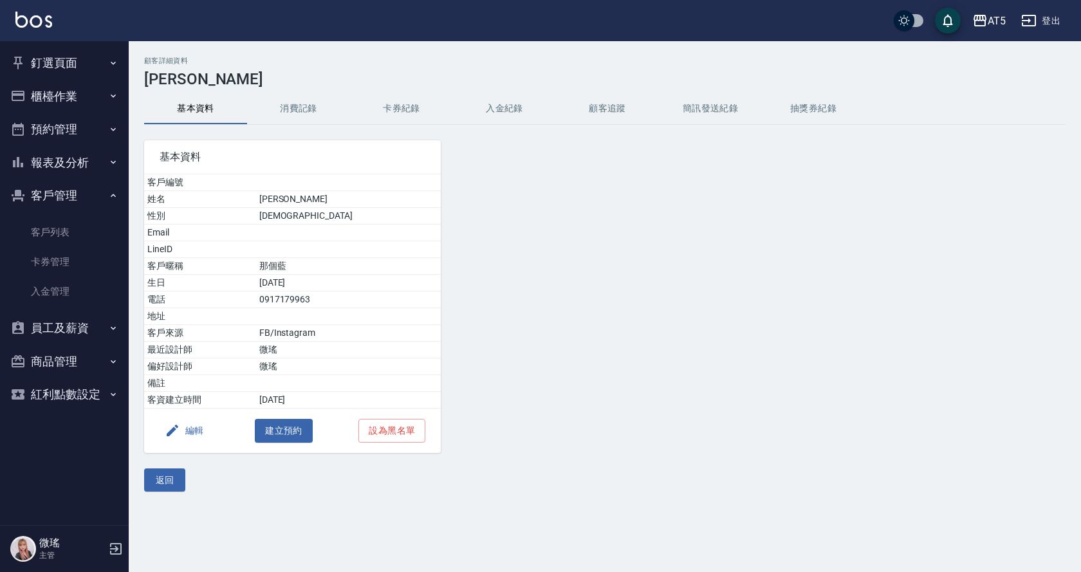
click at [301, 104] on button "消費記錄" at bounding box center [298, 108] width 103 height 31
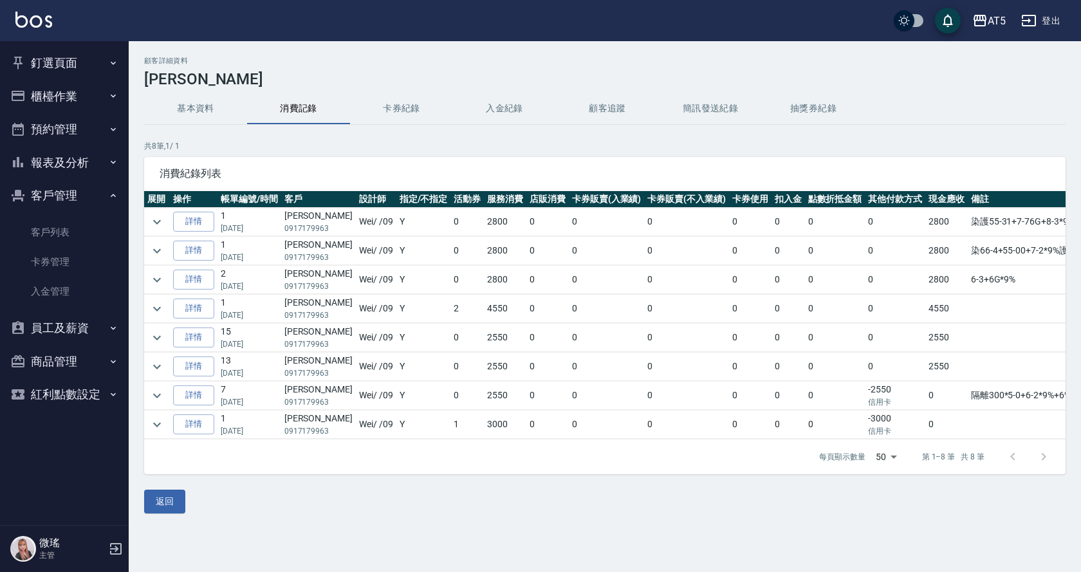
click at [83, 67] on button "釘選頁面" at bounding box center [64, 62] width 118 height 33
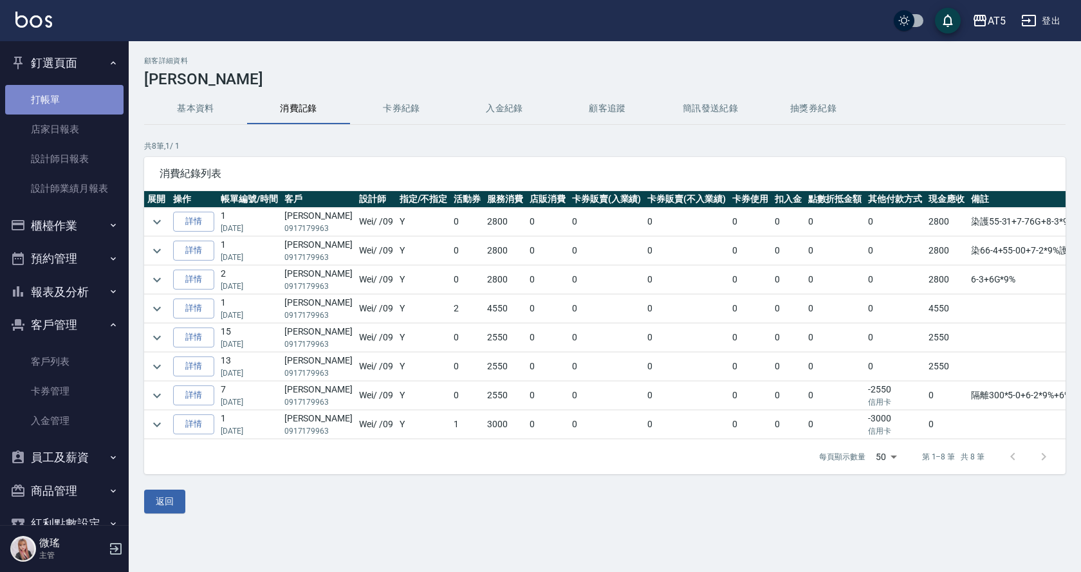
click at [64, 106] on link "打帳單" at bounding box center [64, 100] width 118 height 30
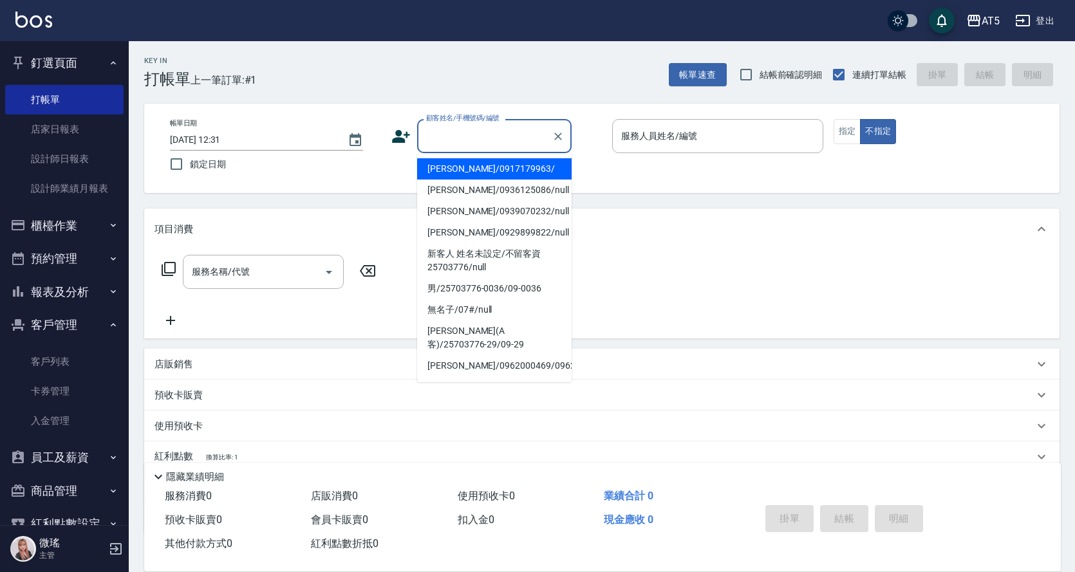
click at [465, 136] on input "顧客姓名/手機號碼/編號" at bounding box center [485, 136] width 124 height 23
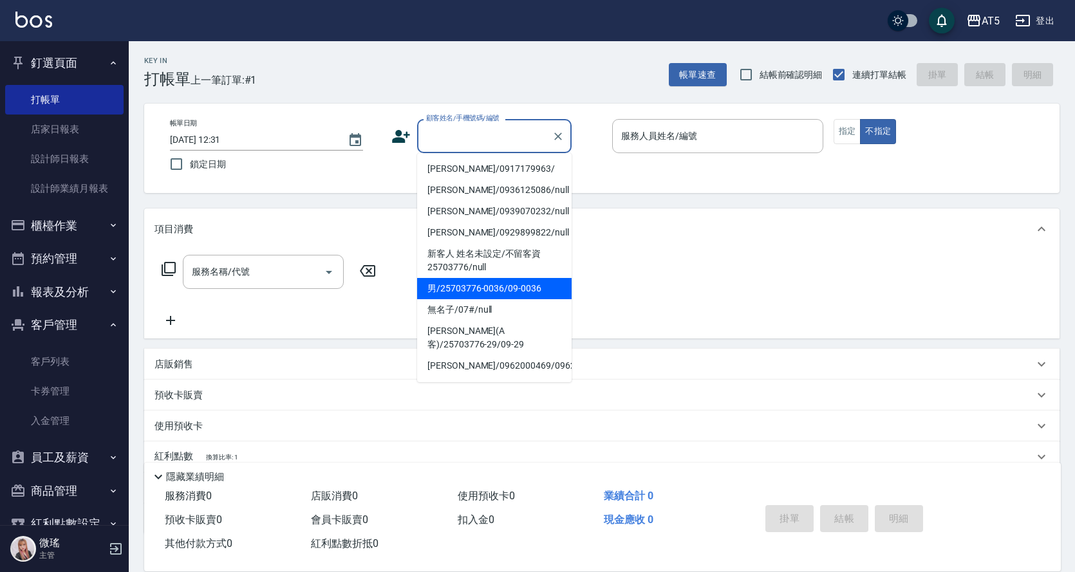
click at [537, 284] on li "男/25703776-0036/09-0036" at bounding box center [494, 288] width 154 height 21
type input "男/25703776-0036/09-0036"
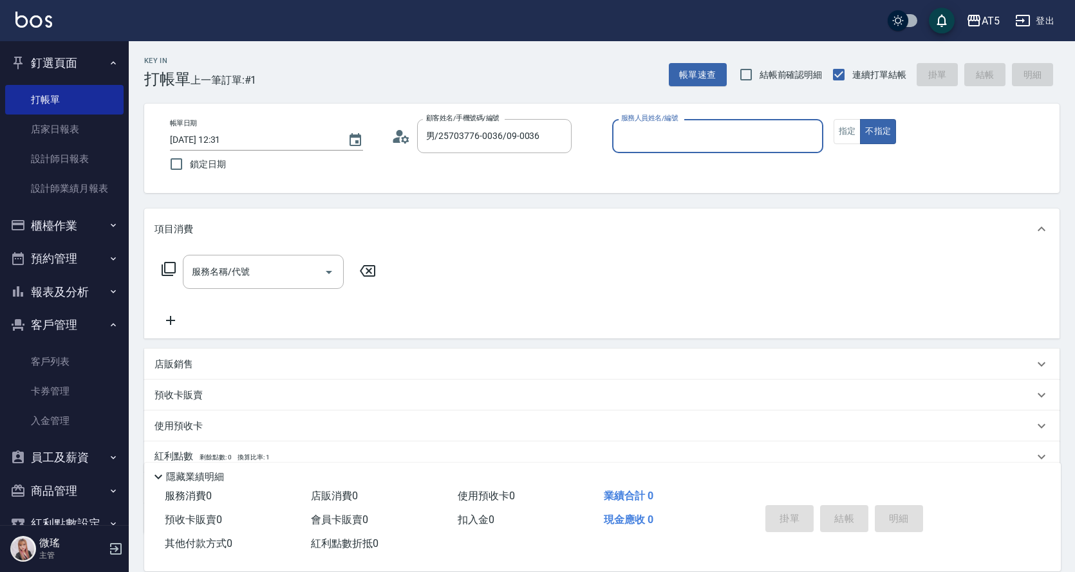
type input "Wei-09"
click at [253, 269] on input "服務名稱/代號" at bounding box center [254, 272] width 130 height 23
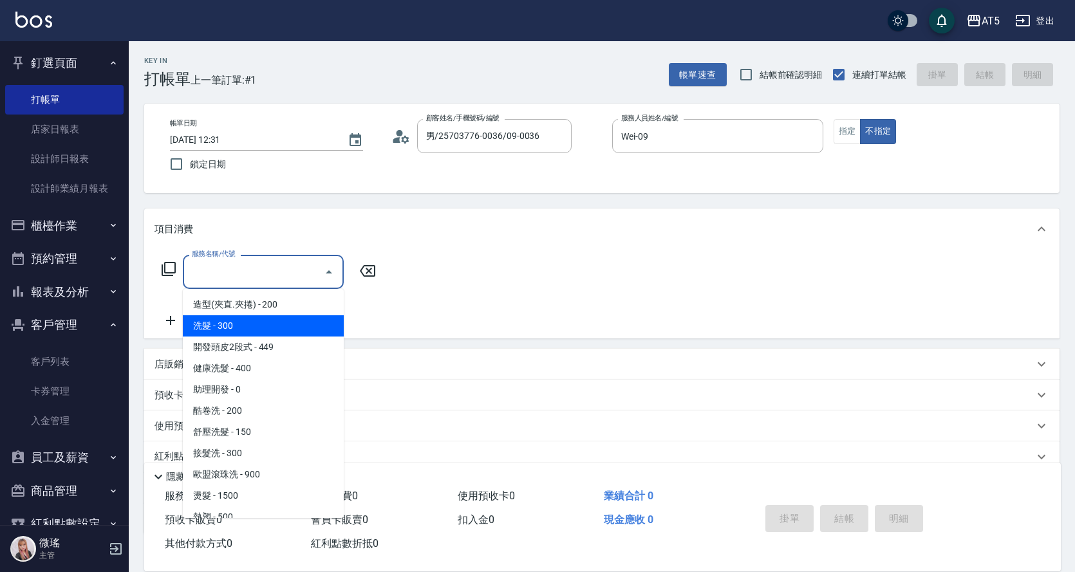
click at [264, 319] on span "洗髮 - 300" at bounding box center [263, 325] width 161 height 21
type input "洗髮(201)"
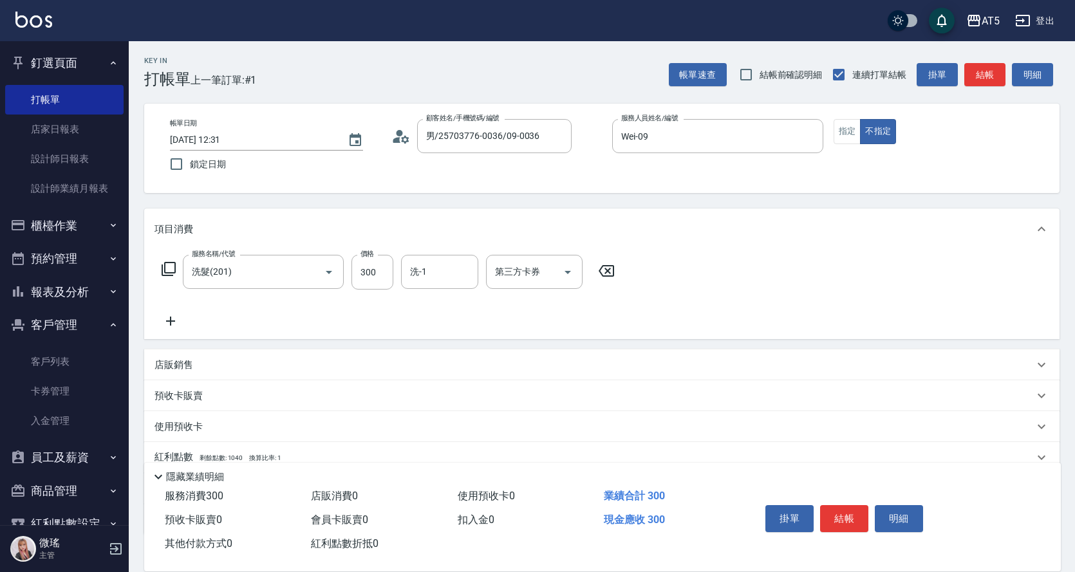
click at [176, 320] on icon at bounding box center [170, 320] width 32 height 15
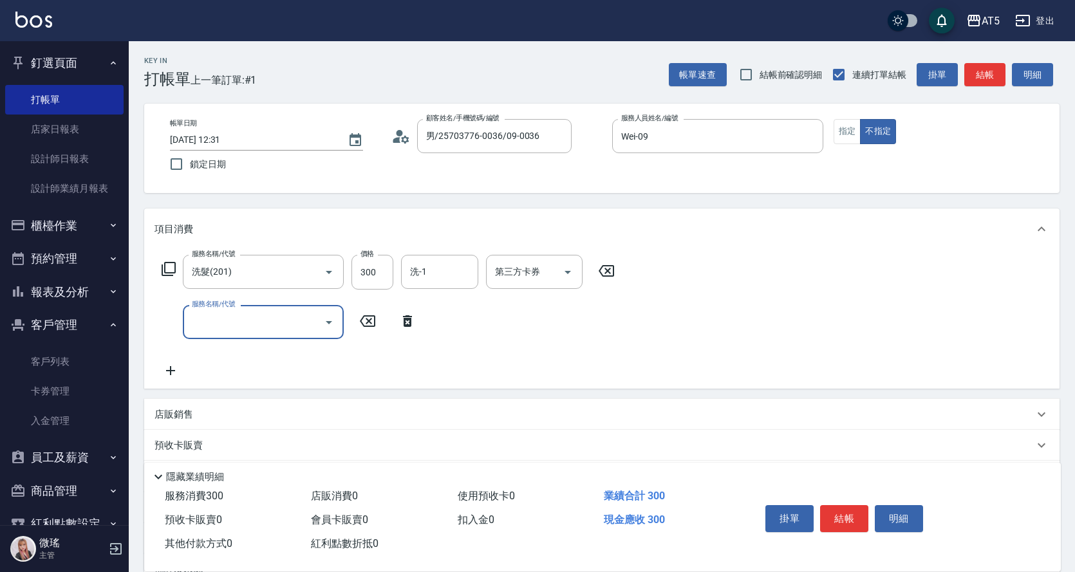
click at [232, 319] on input "服務名稱/代號" at bounding box center [254, 322] width 130 height 23
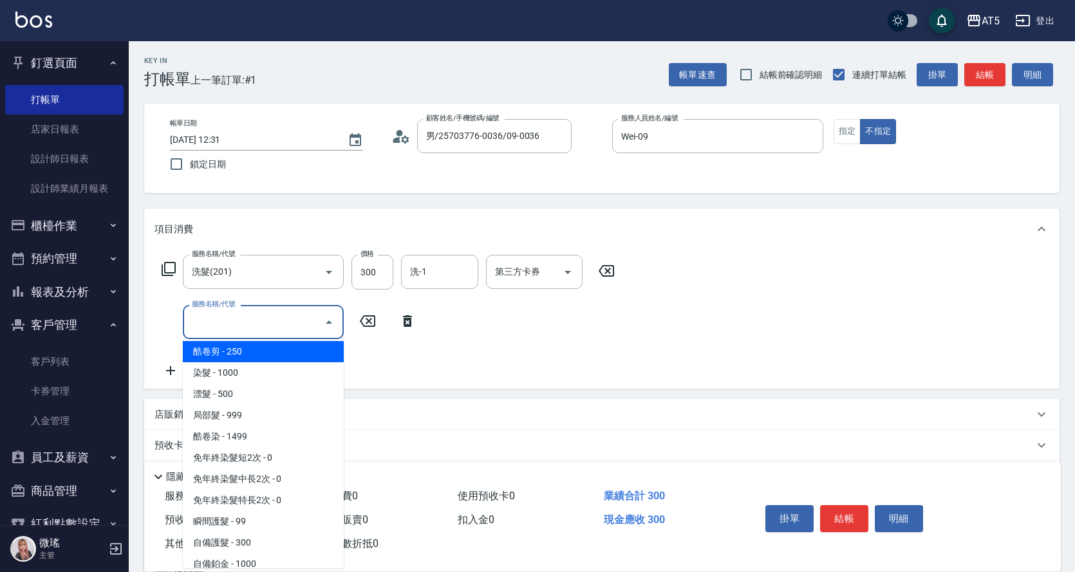
scroll to position [257, 0]
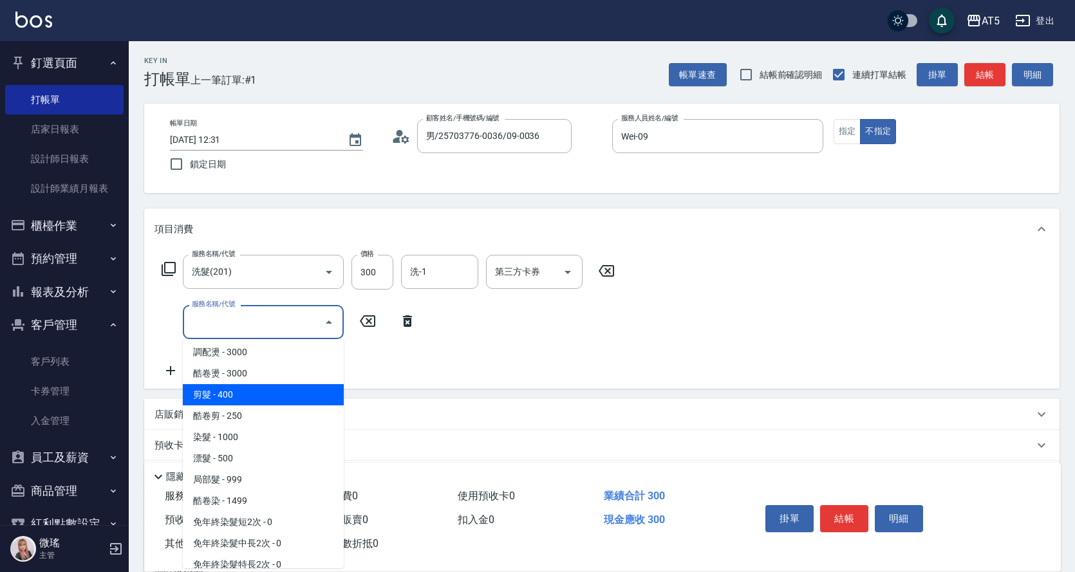
click at [252, 398] on span "剪髮 - 400" at bounding box center [263, 394] width 161 height 21
type input "70"
type input "剪髮(401)"
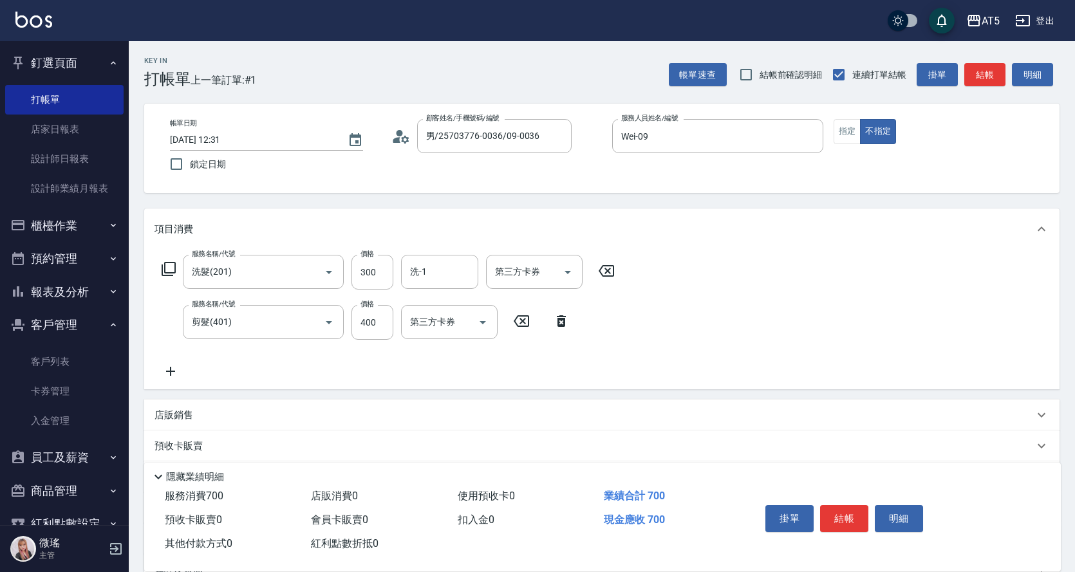
click at [875, 337] on div "服務名稱/代號 洗髮(201) 服務名稱/代號 價格 300 價格 洗-1 洗-1 第三方卡券 第三方卡券 服務名稱/代號 剪髮(401) 服務名稱/代號 價…" at bounding box center [601, 320] width 915 height 140
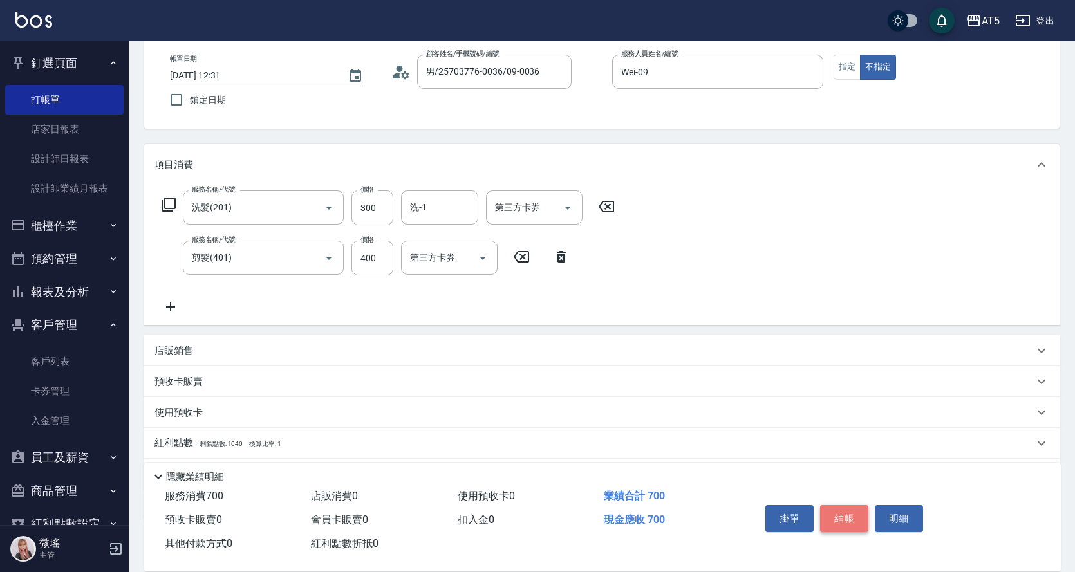
click at [841, 506] on button "結帳" at bounding box center [844, 518] width 48 height 27
type input "0"
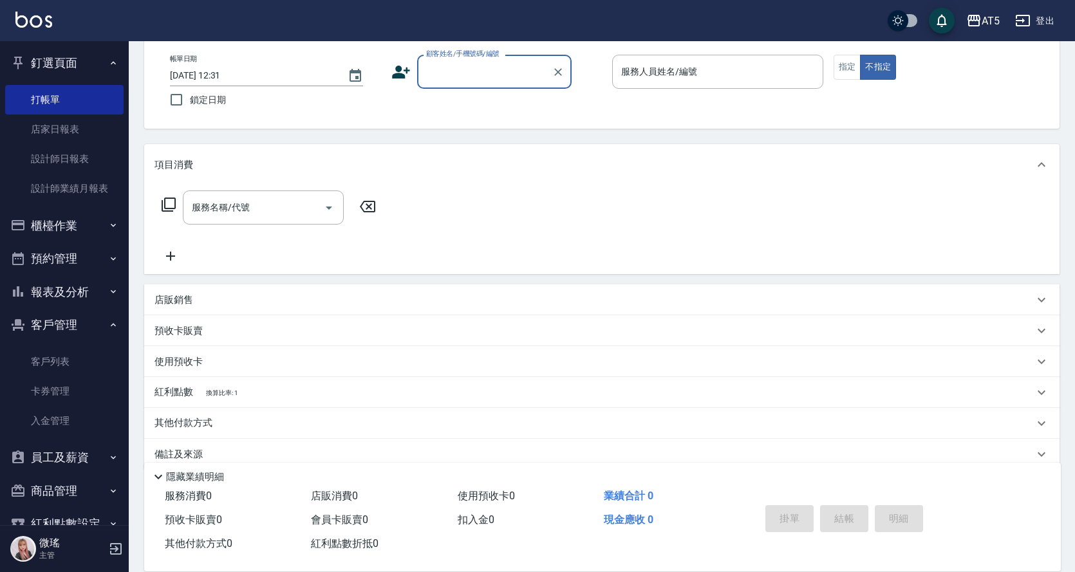
scroll to position [86, 0]
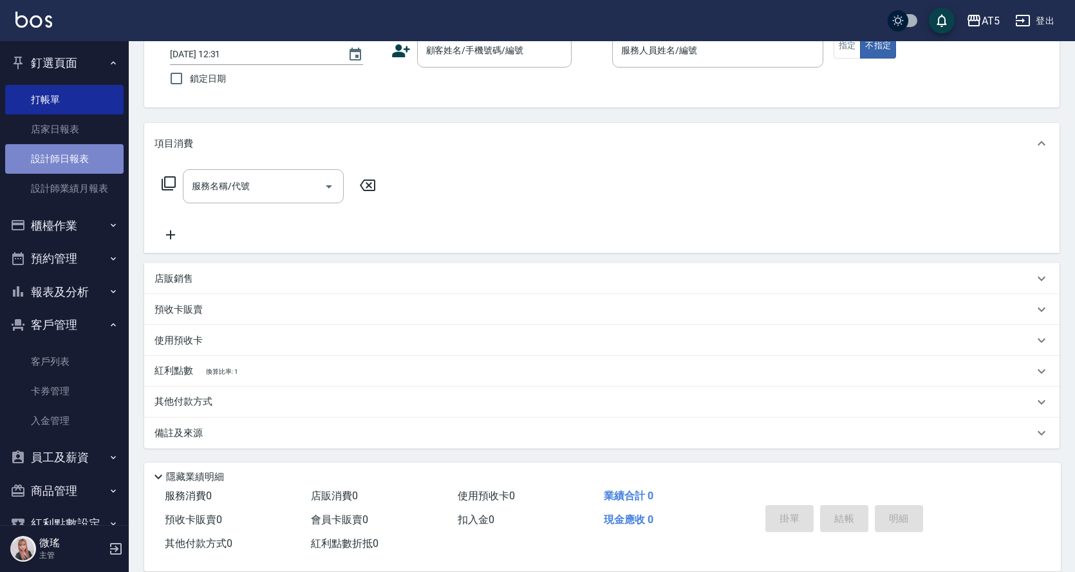
click at [84, 154] on link "設計師日報表" at bounding box center [64, 159] width 118 height 30
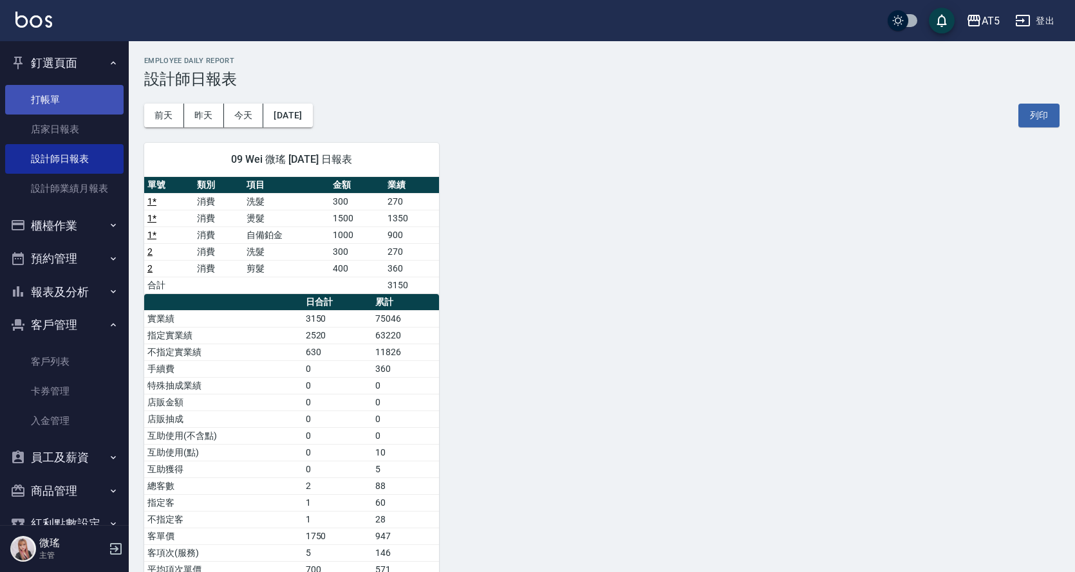
click at [62, 97] on link "打帳單" at bounding box center [64, 100] width 118 height 30
